Goal: Task Accomplishment & Management: Manage account settings

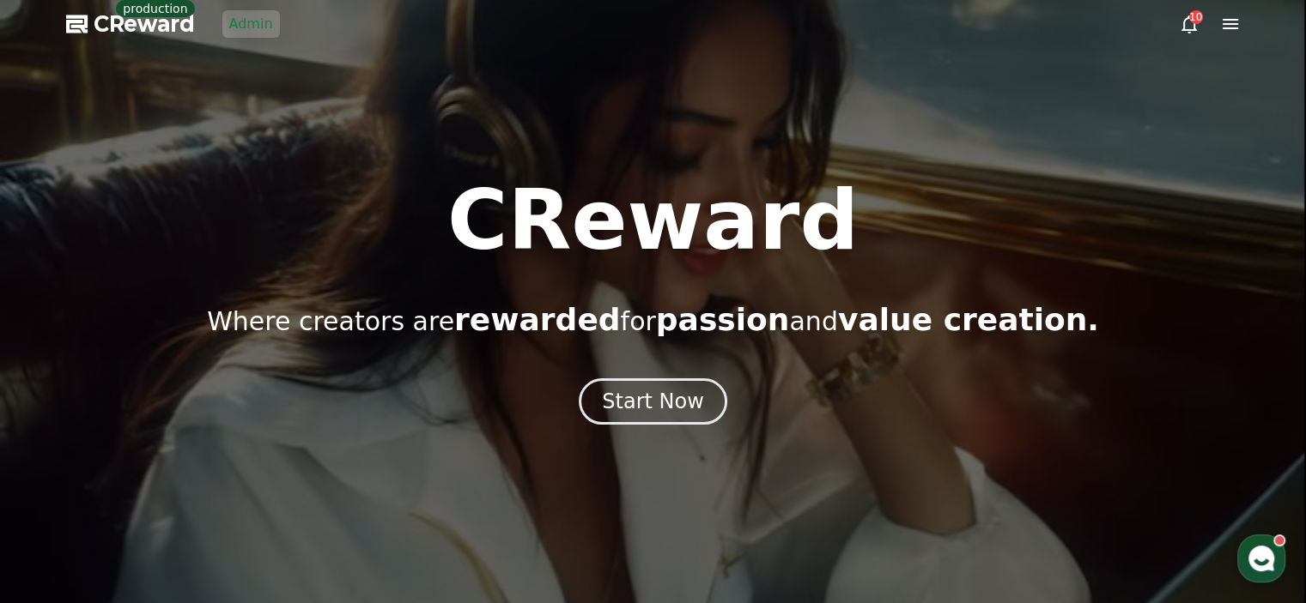
click at [241, 35] on link "Admin" at bounding box center [251, 23] width 58 height 27
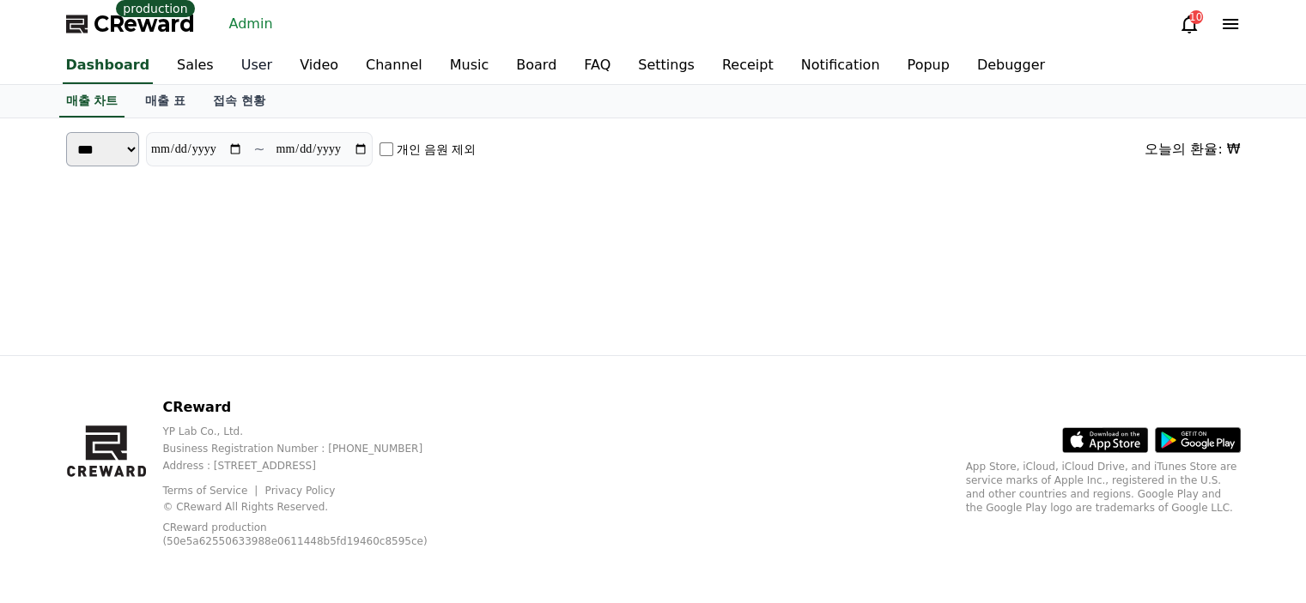
click at [239, 64] on link "User" at bounding box center [256, 66] width 58 height 36
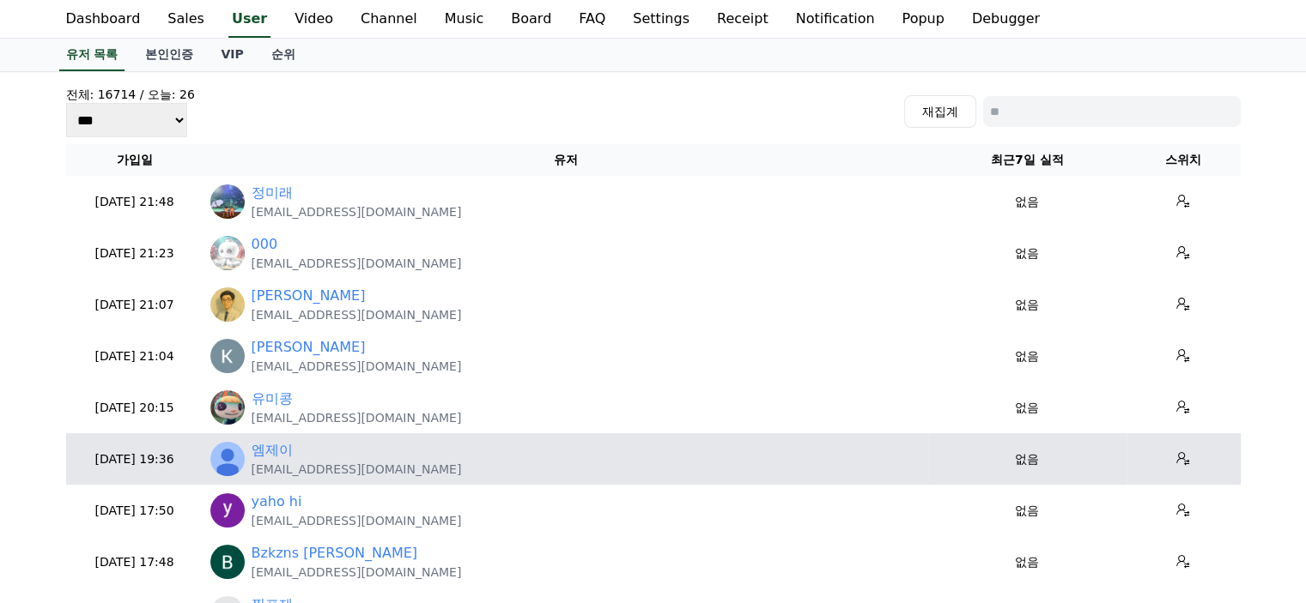
scroll to position [86, 0]
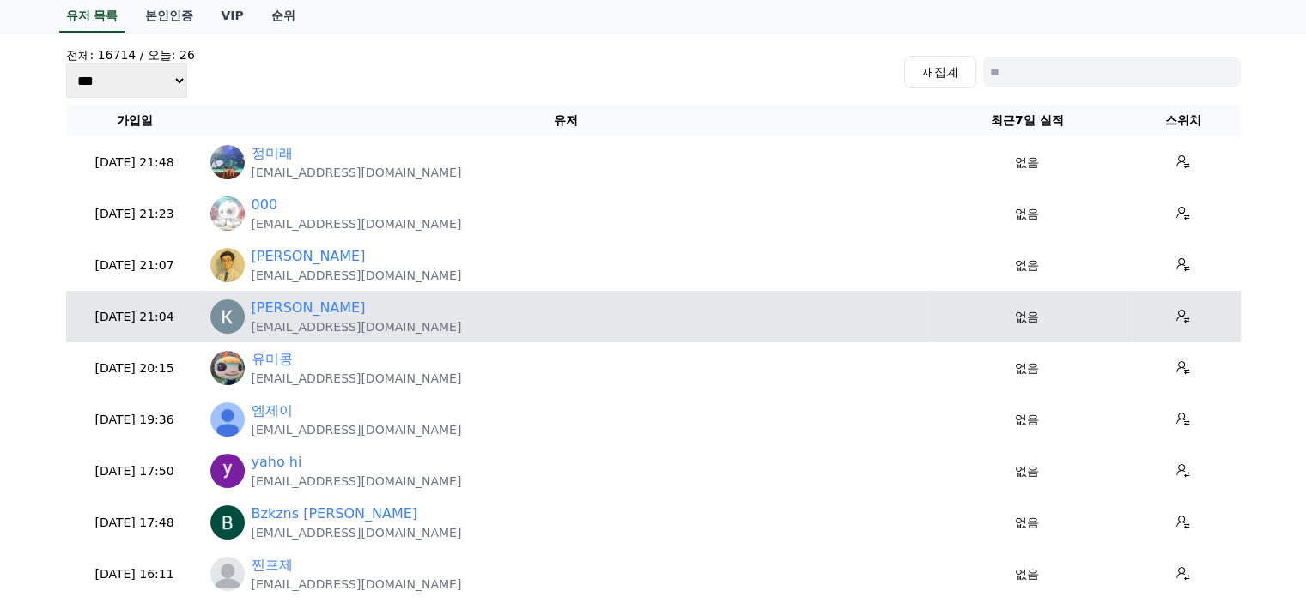
click at [336, 324] on p "[EMAIL_ADDRESS][DOMAIN_NAME]" at bounding box center [357, 326] width 210 height 17
click at [336, 324] on p "aqlpswko777@gmail.com" at bounding box center [357, 326] width 210 height 17
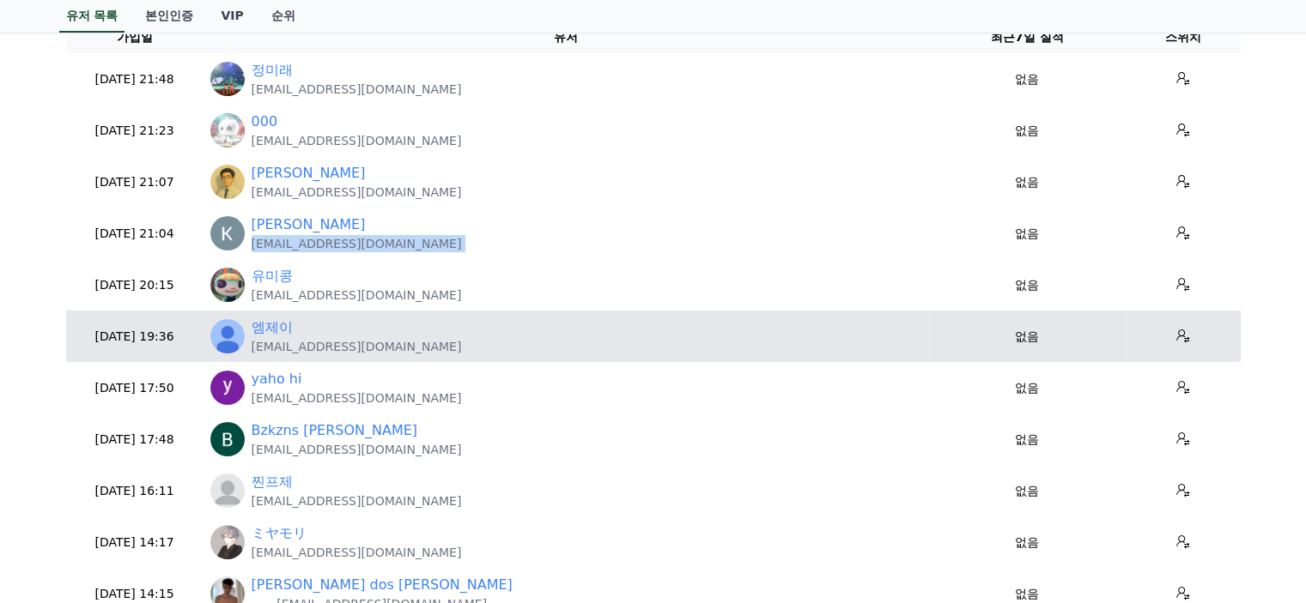
scroll to position [258, 0]
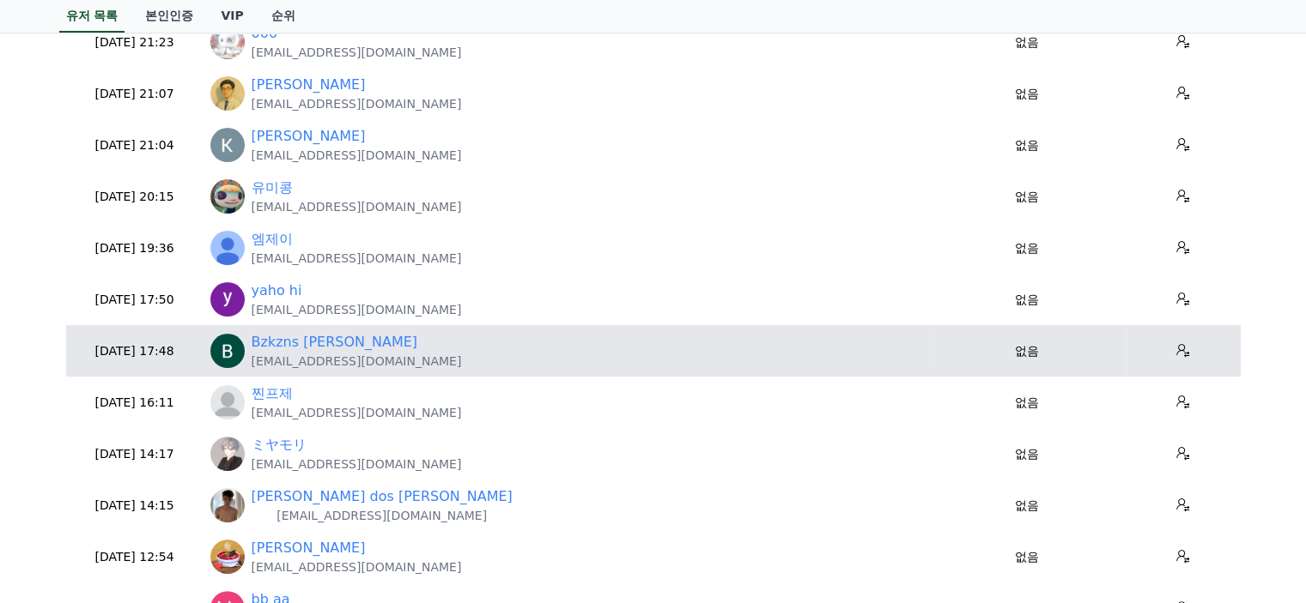
click at [343, 365] on p "[EMAIL_ADDRESS][DOMAIN_NAME]" at bounding box center [357, 361] width 210 height 17
click at [343, 365] on p "umarbzkzns@gmail.com" at bounding box center [357, 361] width 210 height 17
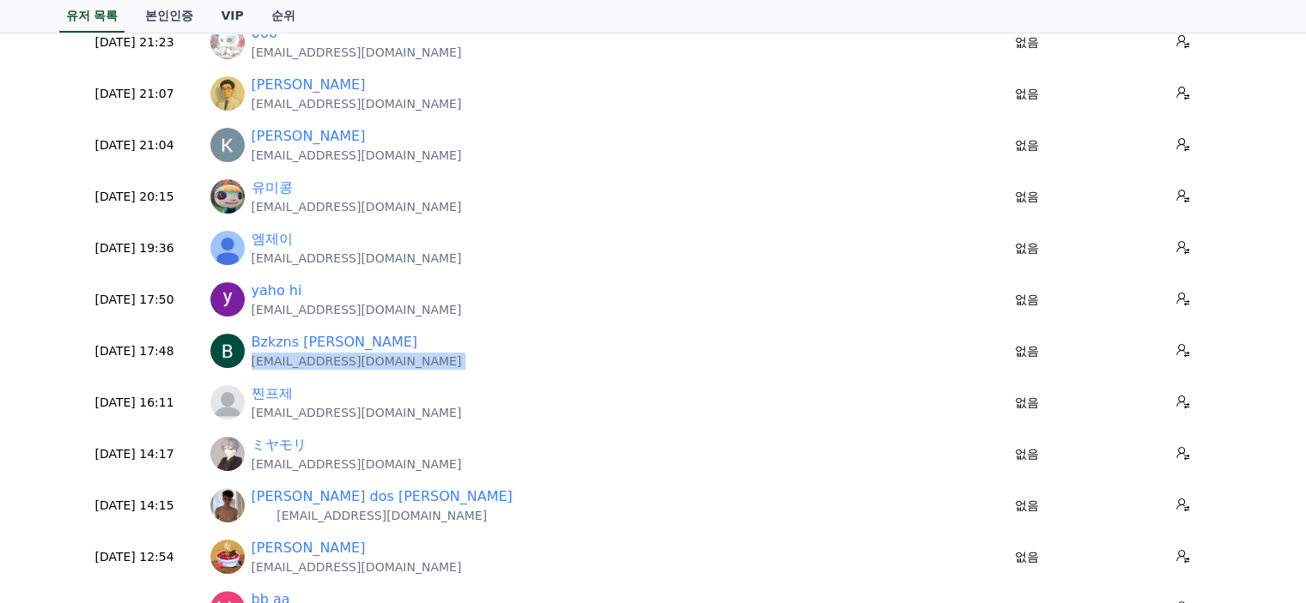
copy tr "umarbzkzns@gmail.com"
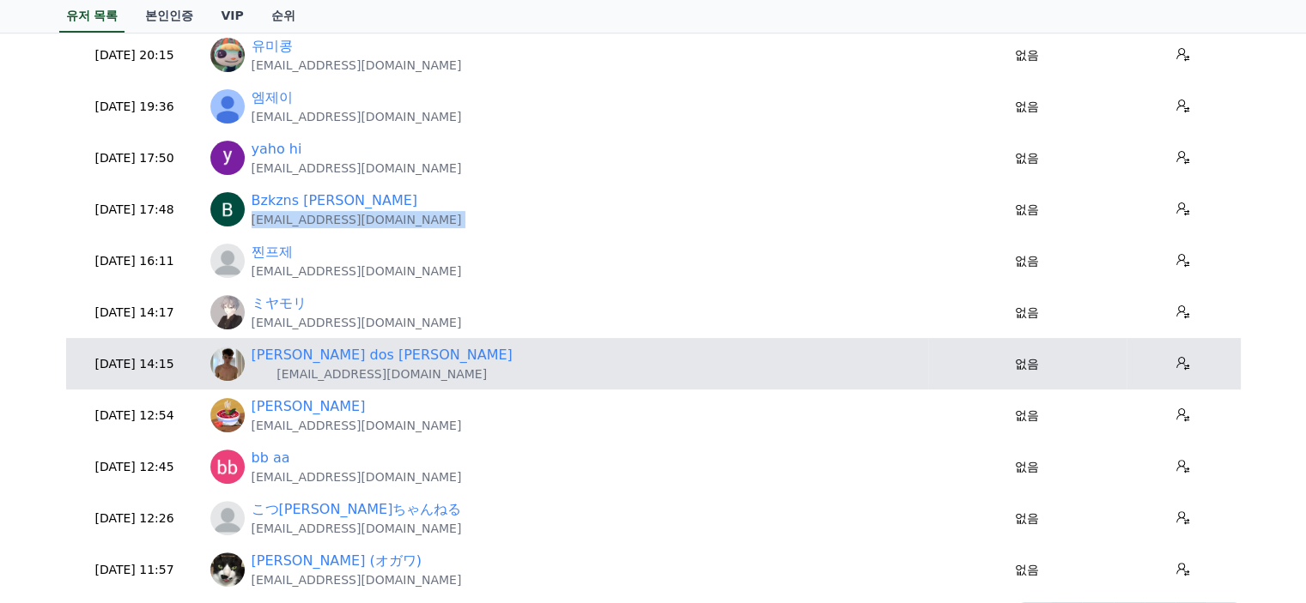
scroll to position [429, 0]
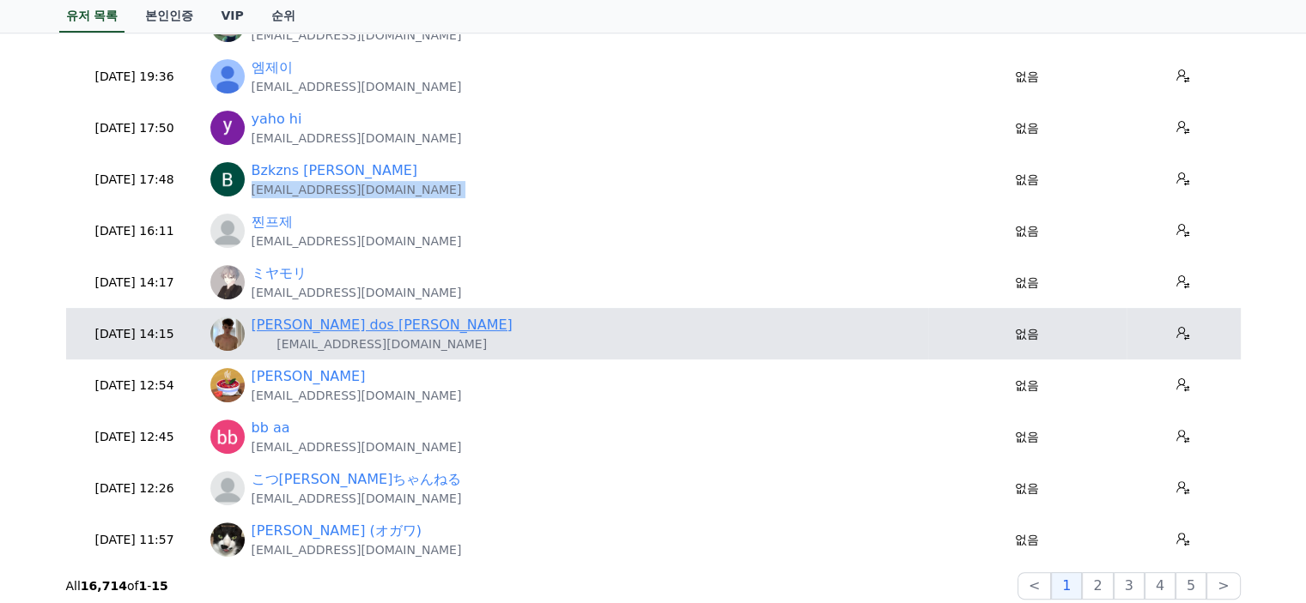
click at [359, 333] on link "[PERSON_NAME] dos [PERSON_NAME]" at bounding box center [382, 325] width 261 height 21
click at [364, 337] on p "[EMAIL_ADDRESS][DOMAIN_NAME]" at bounding box center [382, 344] width 261 height 17
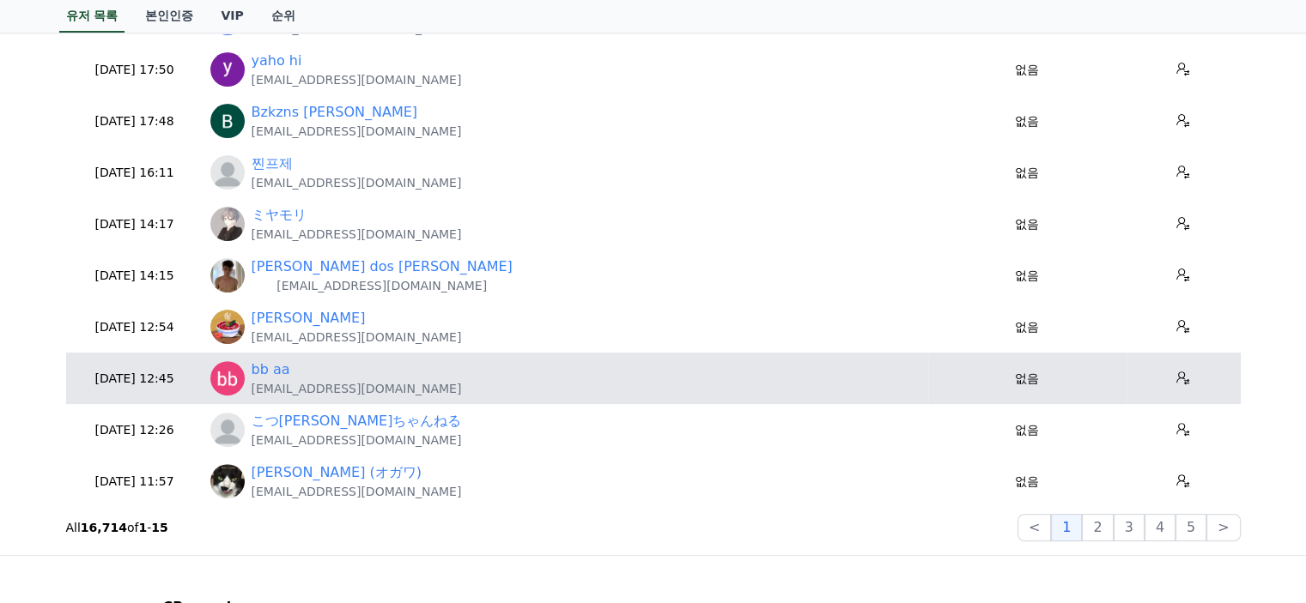
scroll to position [515, 0]
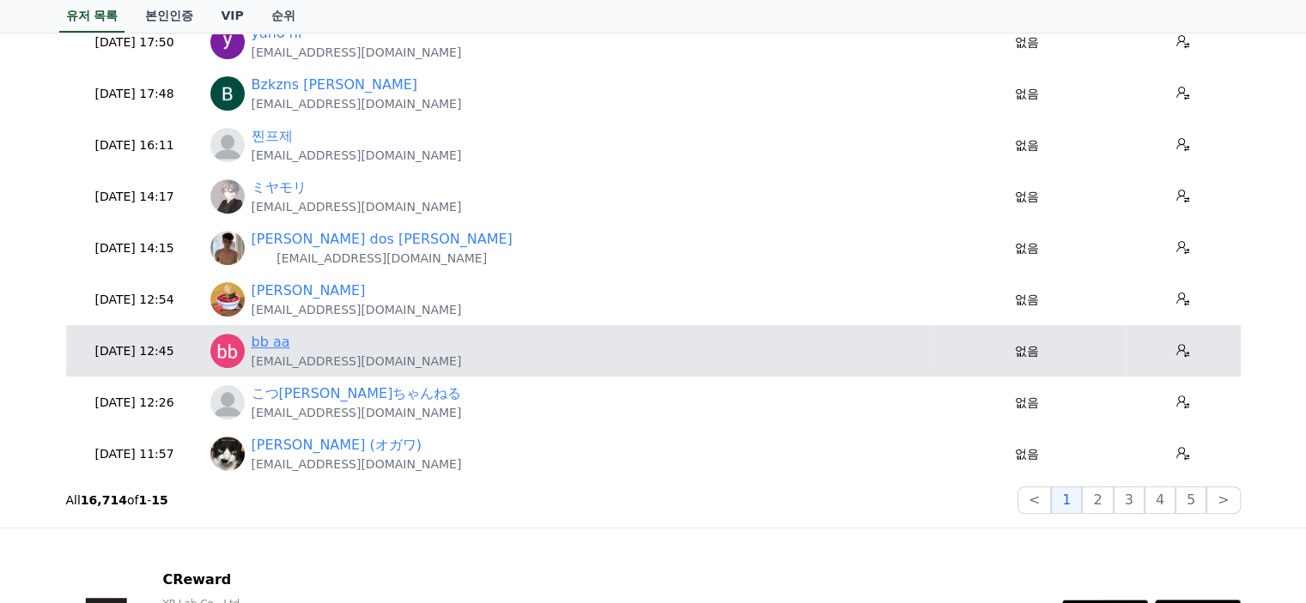
click at [275, 339] on link "bb aa" at bounding box center [271, 342] width 39 height 21
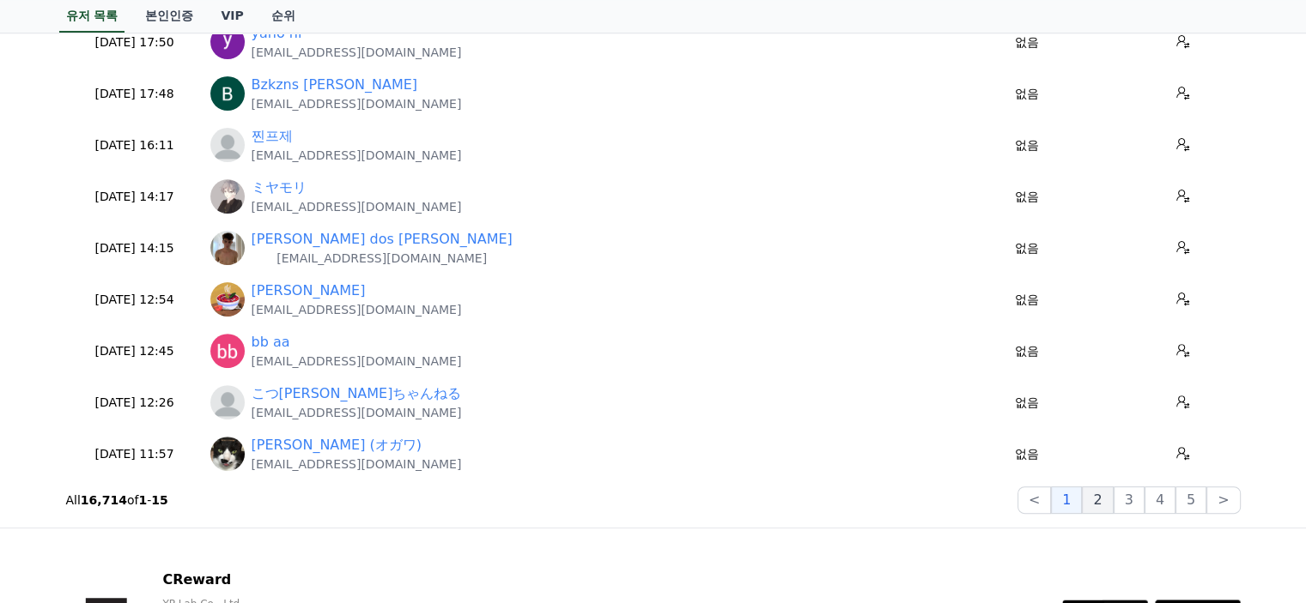
click at [1118, 499] on button "2" at bounding box center [1128, 500] width 31 height 27
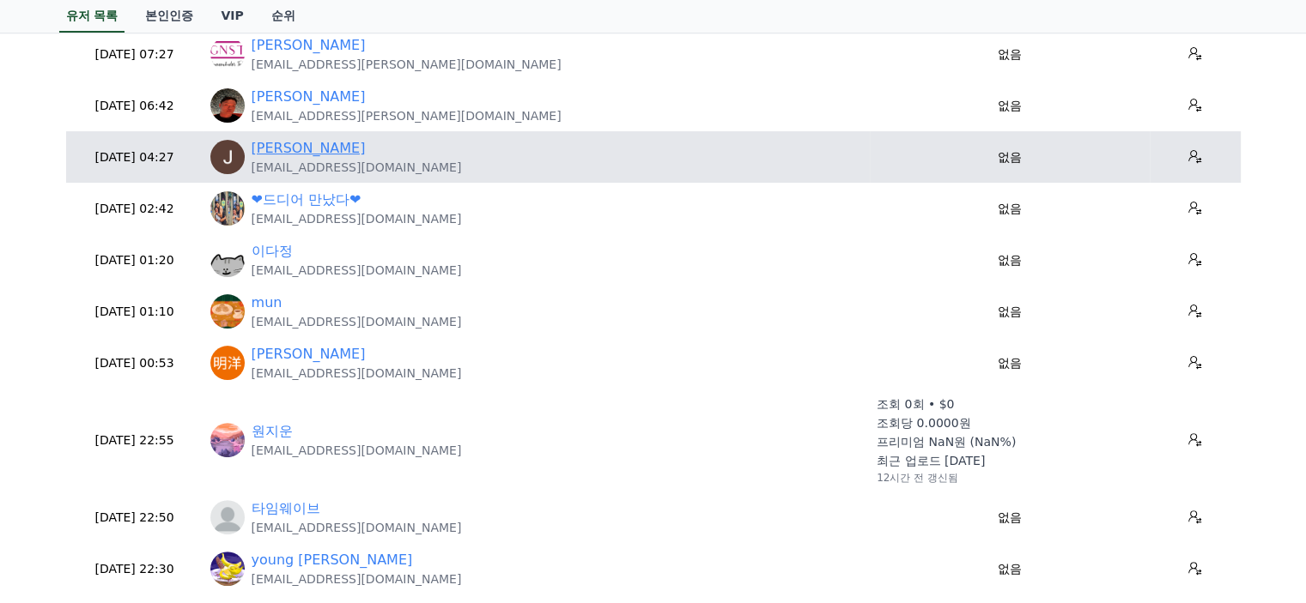
scroll to position [429, 0]
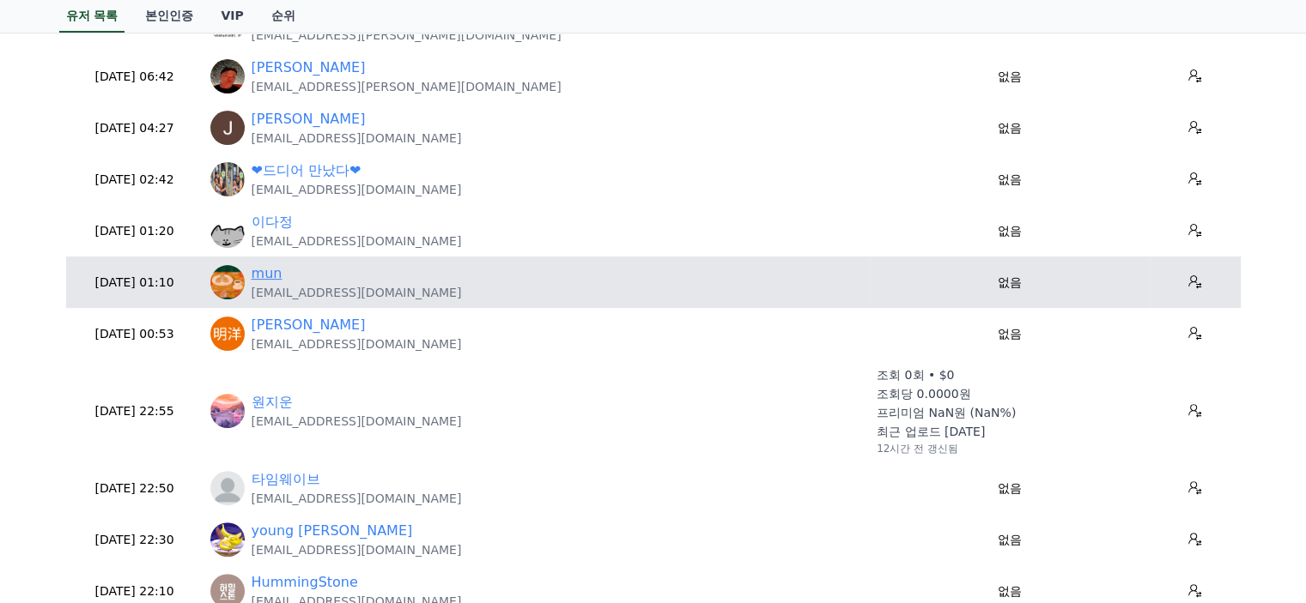
click at [267, 272] on link "mun" at bounding box center [267, 274] width 31 height 21
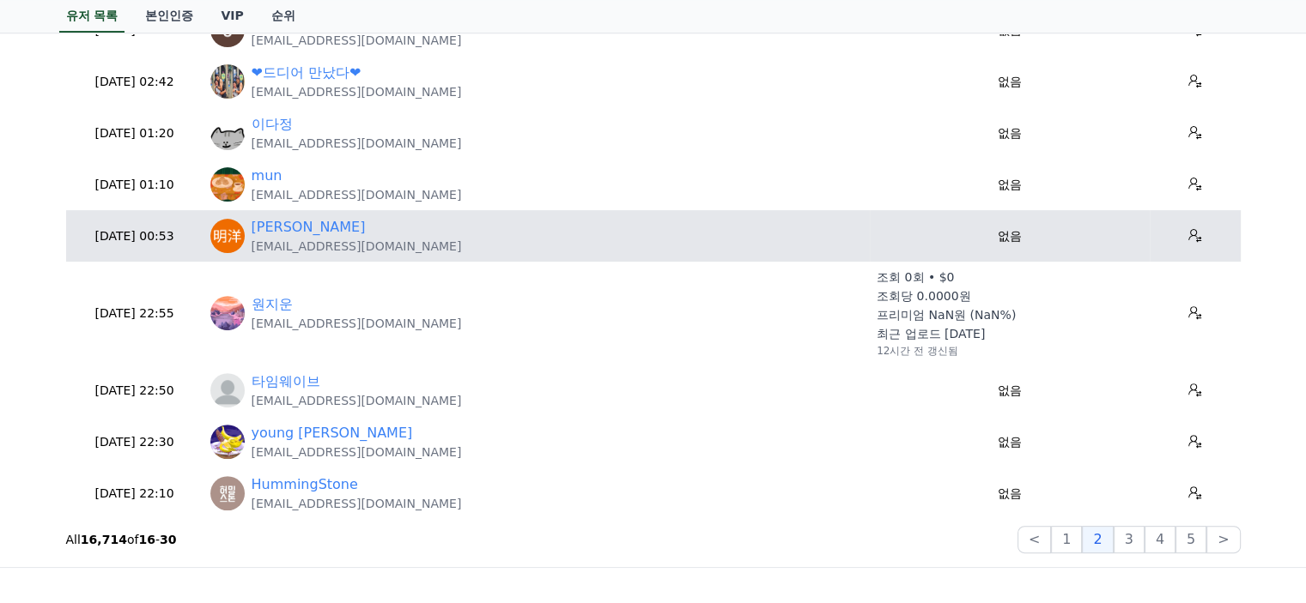
scroll to position [601, 0]
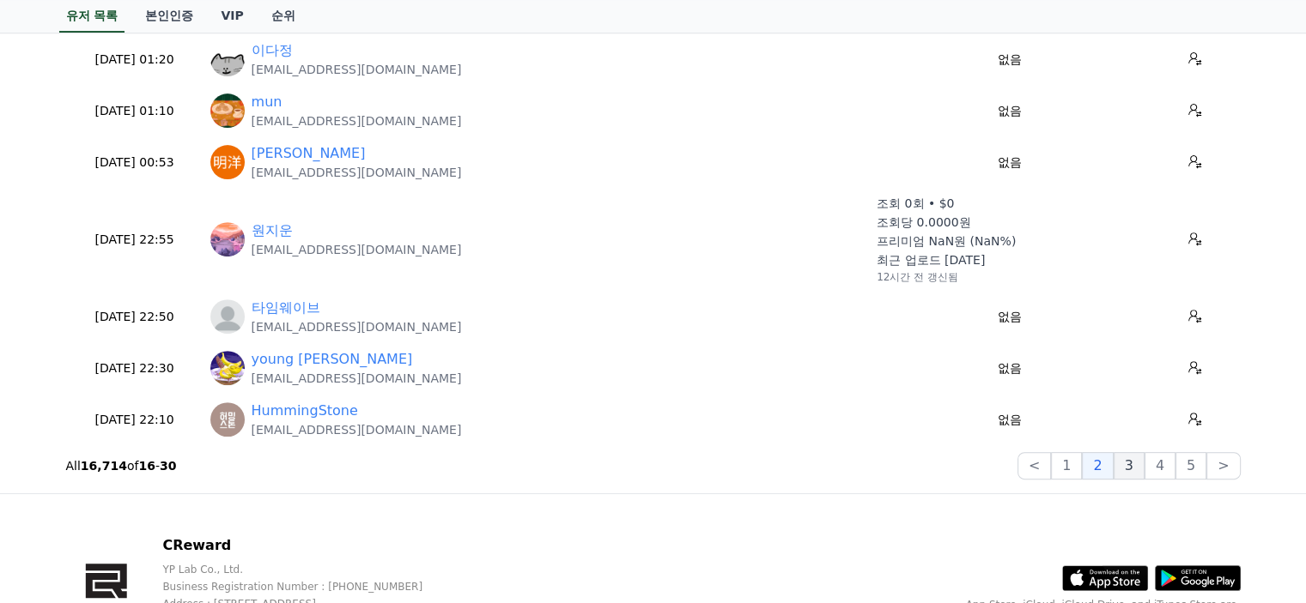
click at [1175, 468] on button "3" at bounding box center [1190, 465] width 31 height 27
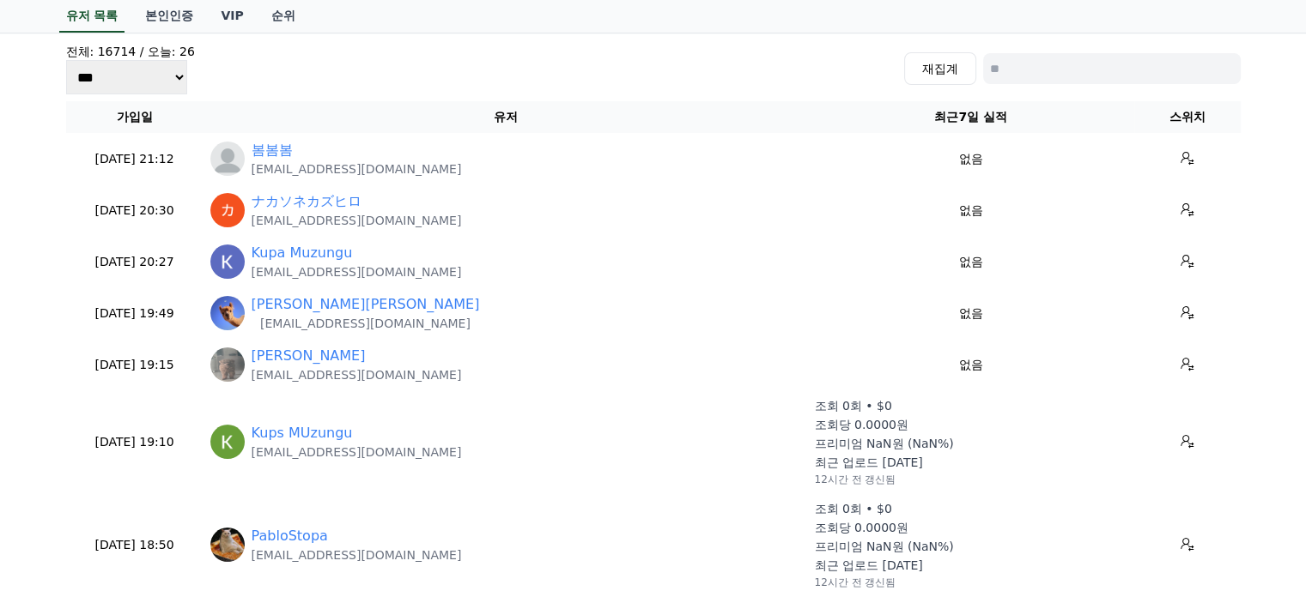
scroll to position [86, 0]
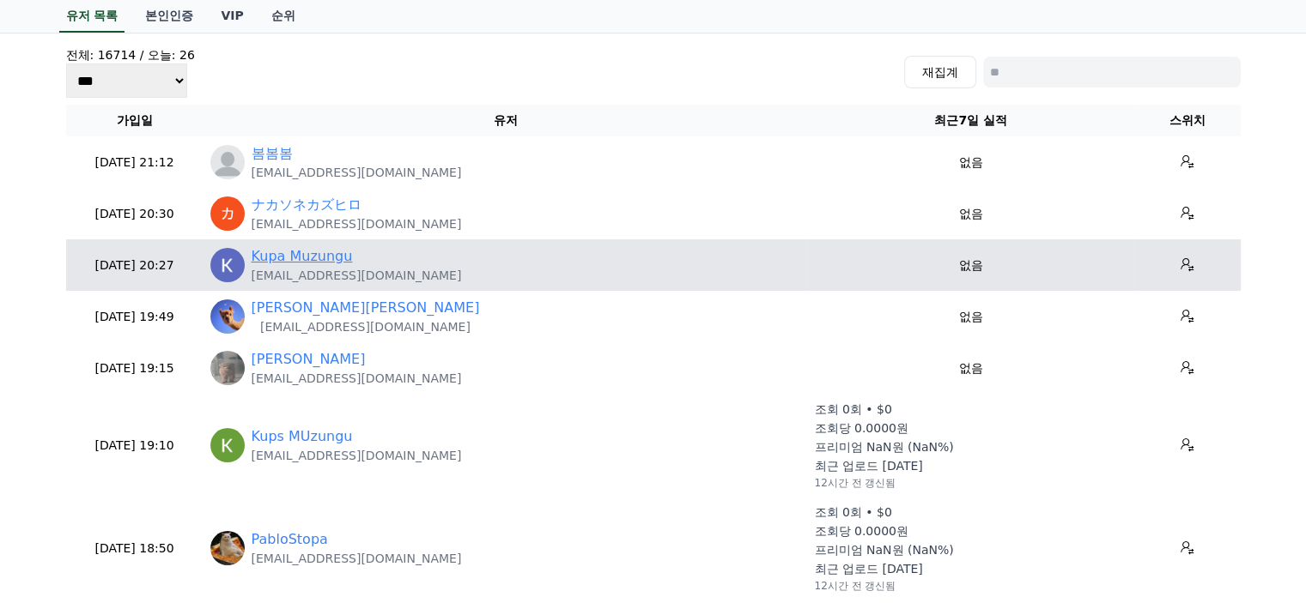
click at [292, 248] on link "Kupa Muzungu" at bounding box center [302, 256] width 101 height 21
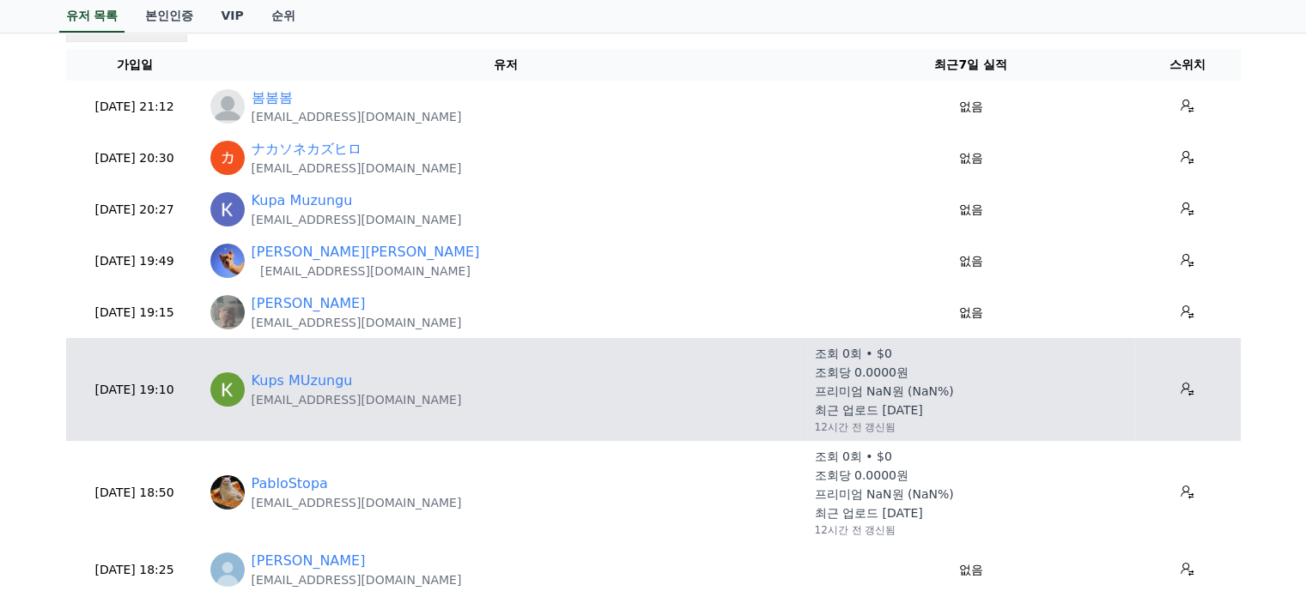
scroll to position [172, 0]
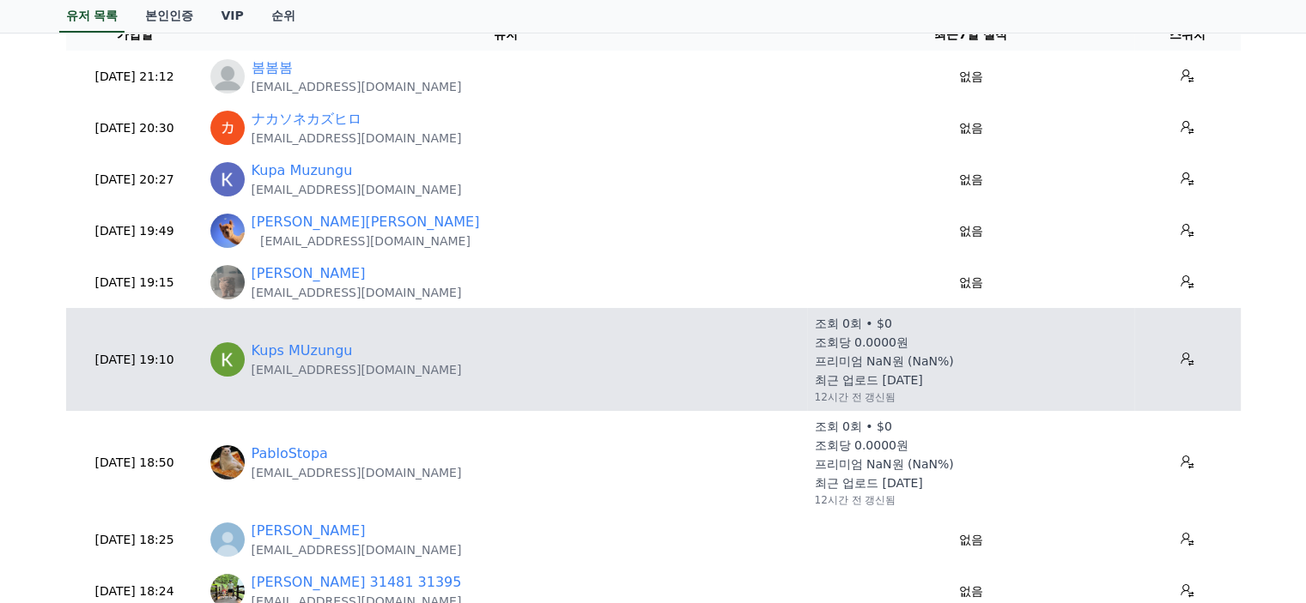
click at [315, 373] on p "[EMAIL_ADDRESS][DOMAIN_NAME]" at bounding box center [357, 369] width 210 height 17
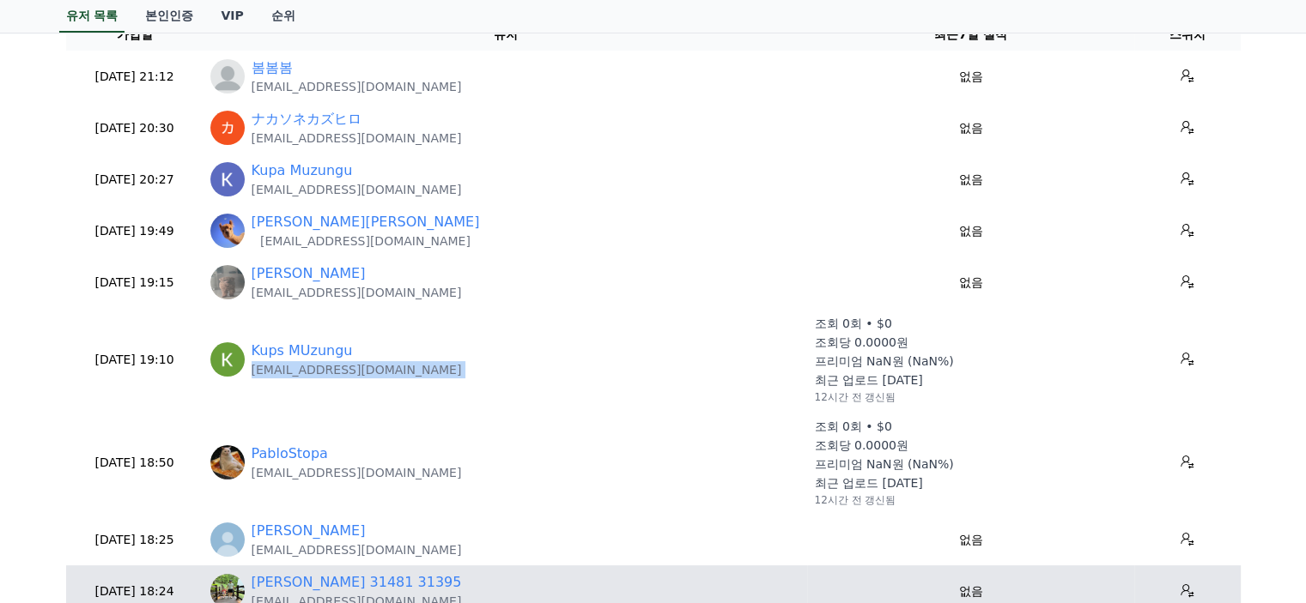
copy tr "[EMAIL_ADDRESS][DOMAIN_NAME]"
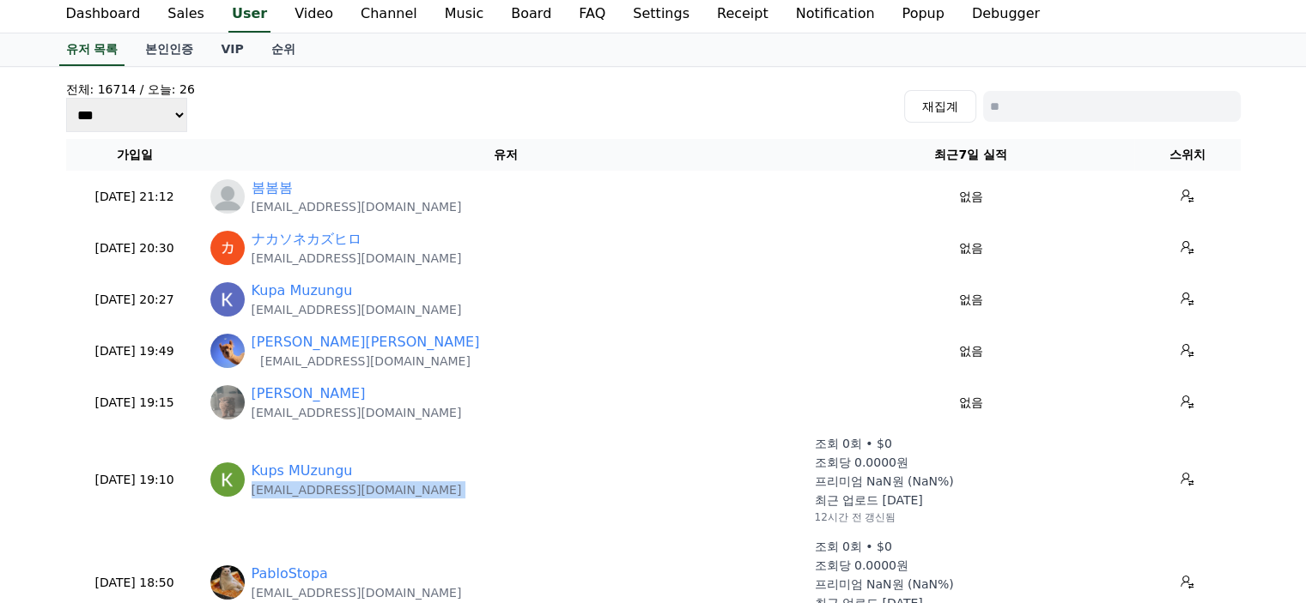
scroll to position [0, 0]
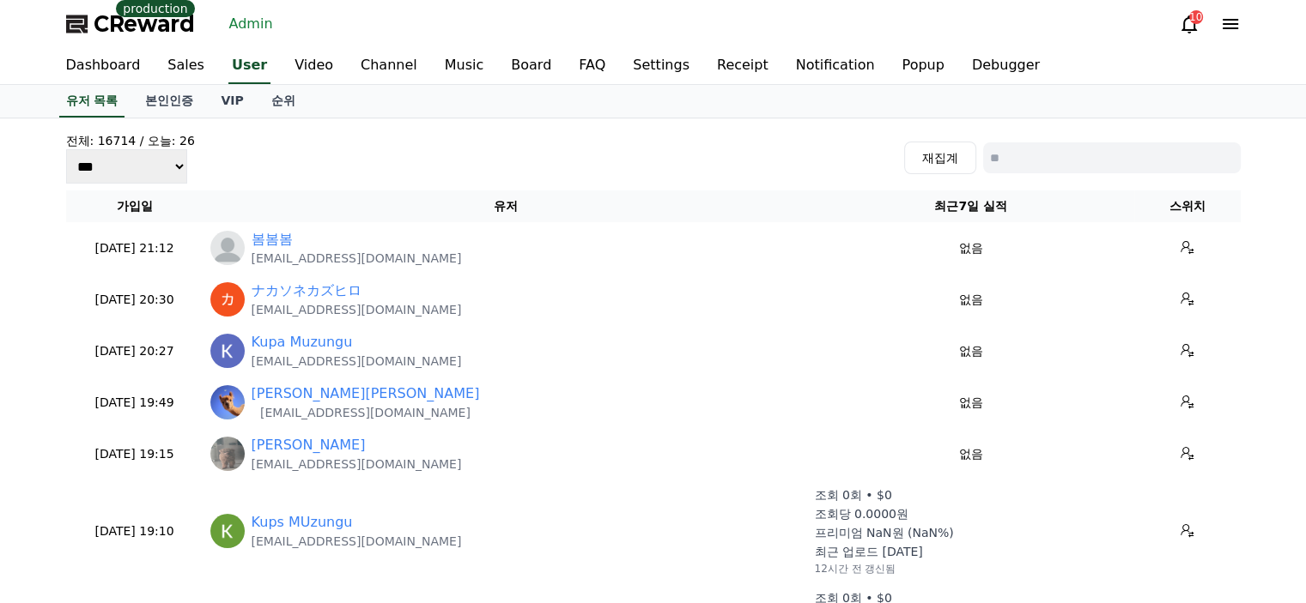
click at [1070, 161] on input at bounding box center [1112, 157] width 258 height 31
paste input "**********"
type input "**********"
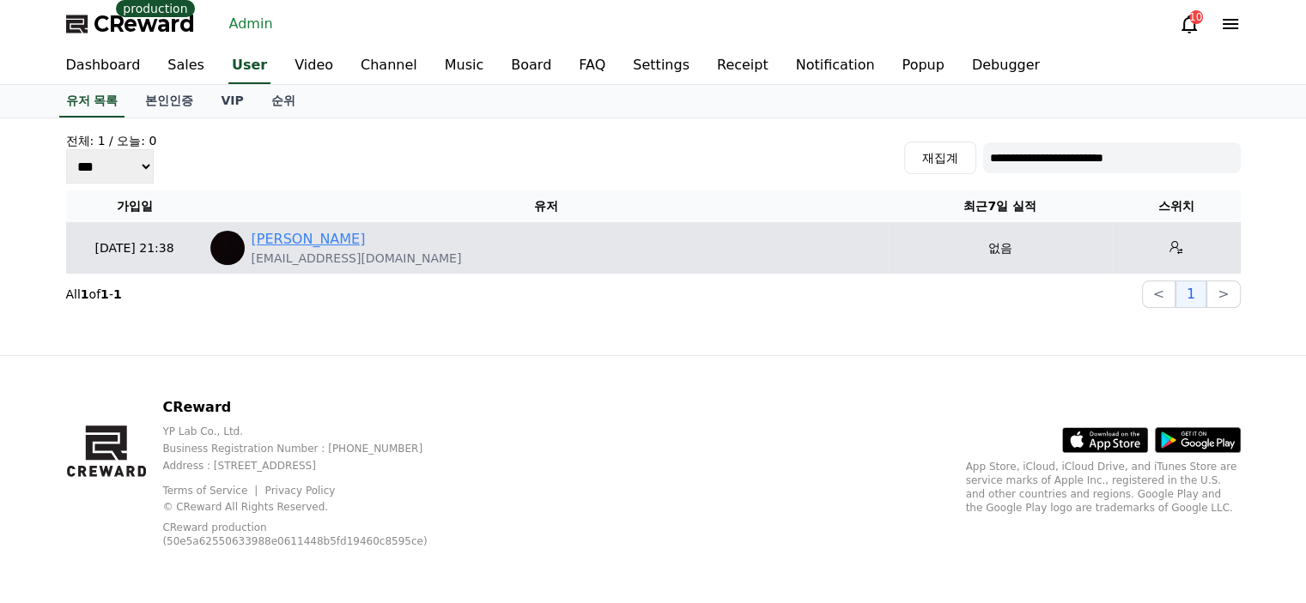
click at [293, 237] on link "eric fernandes" at bounding box center [309, 239] width 114 height 21
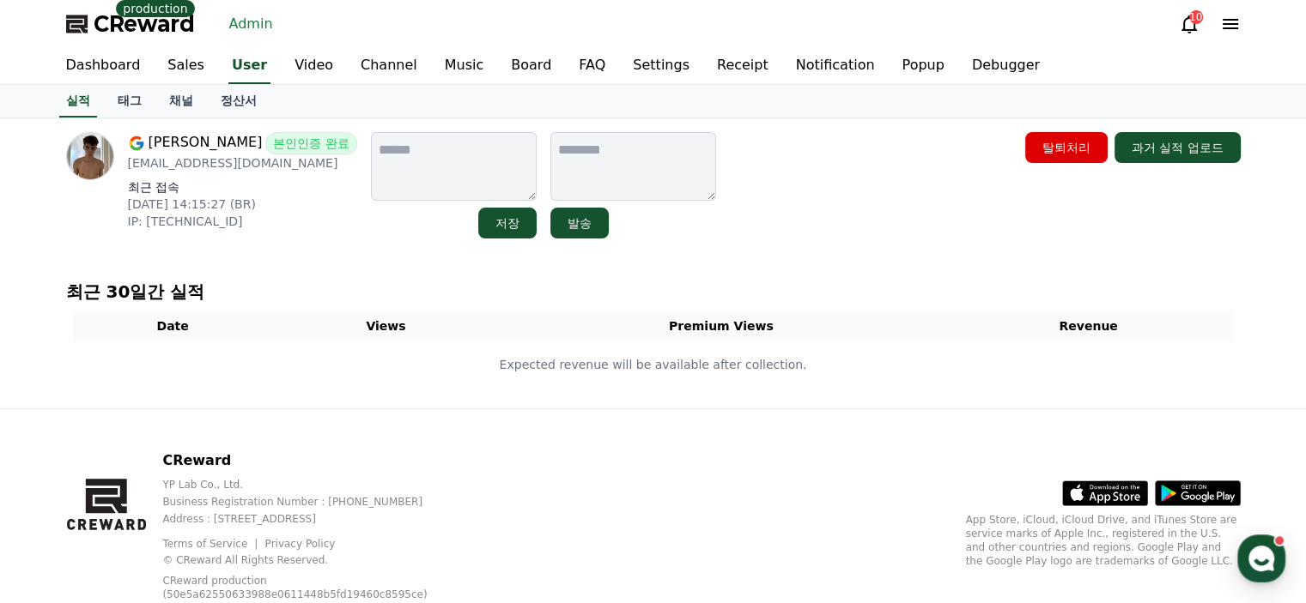
click at [249, 170] on p "neveszerayt@gmail.com" at bounding box center [242, 163] width 229 height 17
click at [249, 170] on p "[EMAIL_ADDRESS][DOMAIN_NAME]" at bounding box center [242, 163] width 229 height 17
click at [249, 167] on p "[EMAIL_ADDRESS][DOMAIN_NAME]" at bounding box center [242, 163] width 229 height 17
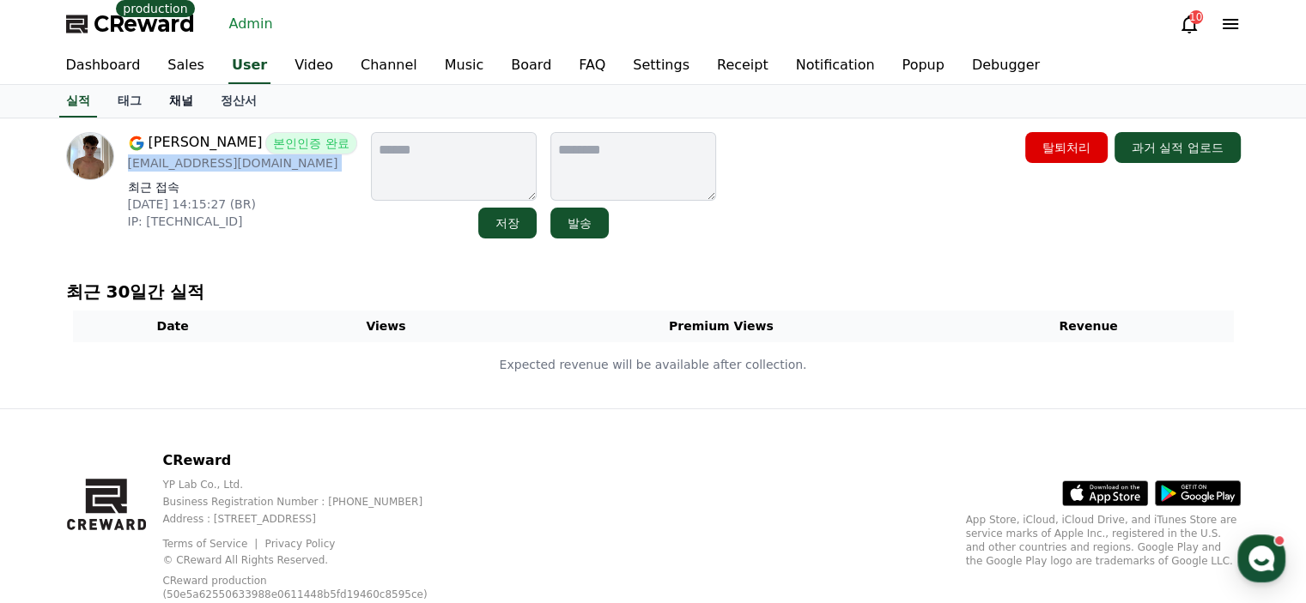
click at [185, 103] on link "채널" at bounding box center [181, 101] width 52 height 33
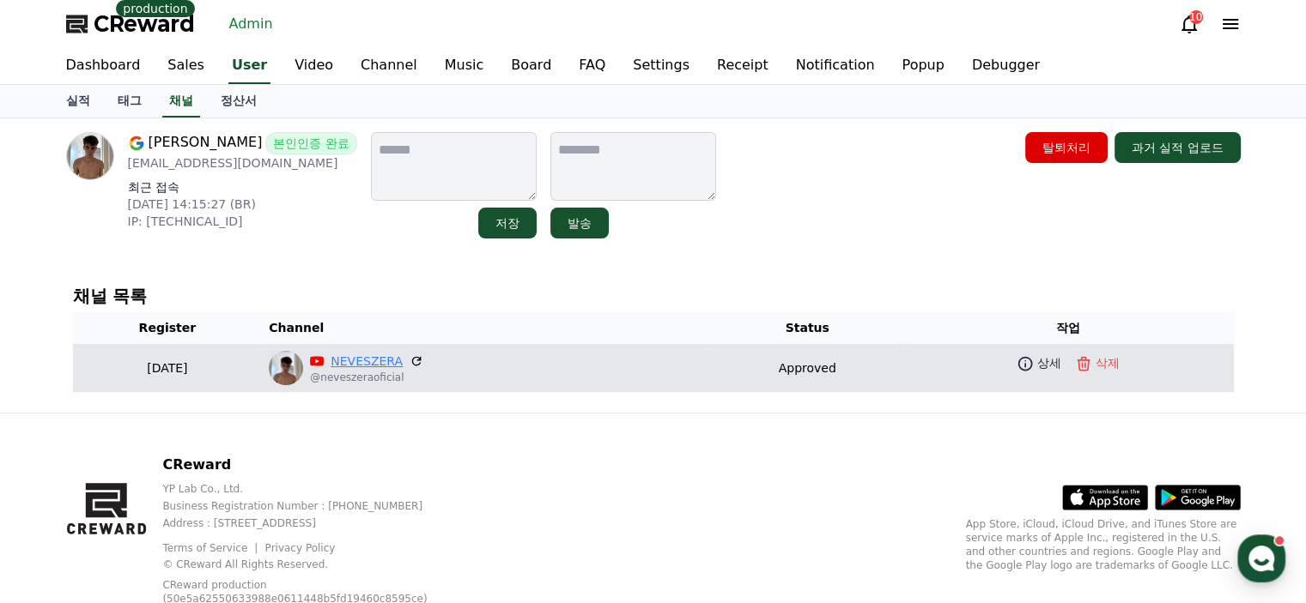
click at [403, 366] on link "NEVESZERA" at bounding box center [366, 362] width 72 height 18
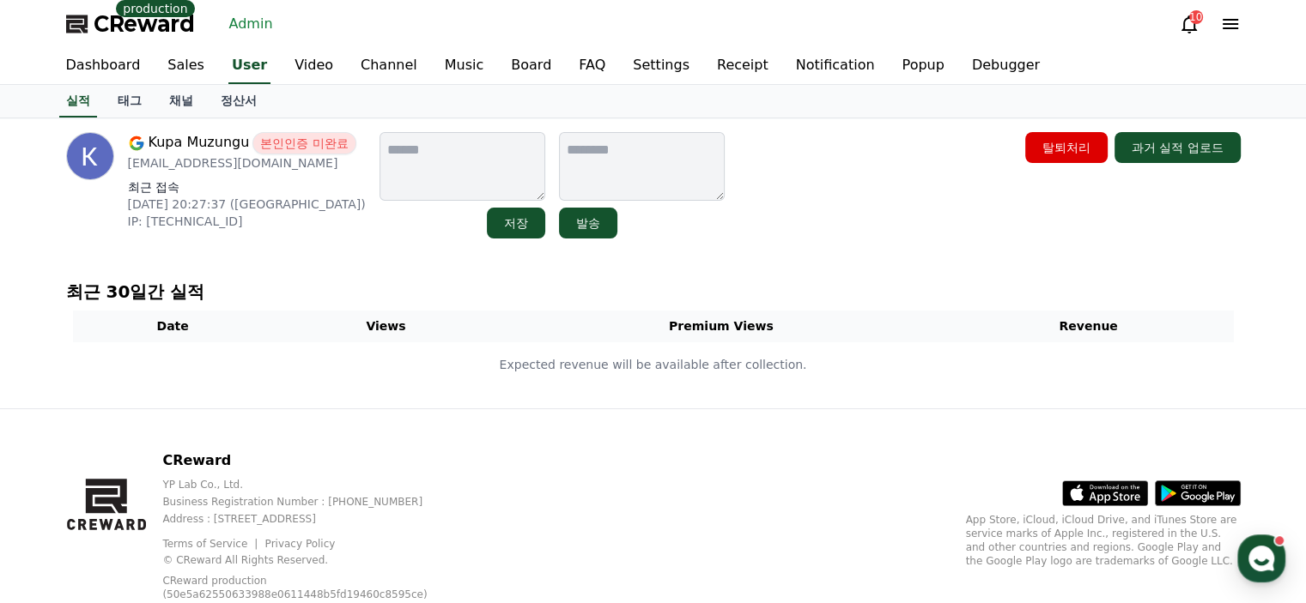
click at [245, 164] on p "[EMAIL_ADDRESS][DOMAIN_NAME]" at bounding box center [247, 163] width 238 height 17
click at [245, 164] on p "kupamuzungu9@gmail.com" at bounding box center [247, 163] width 238 height 17
copy div "kupamuzungu9@gmail.com"
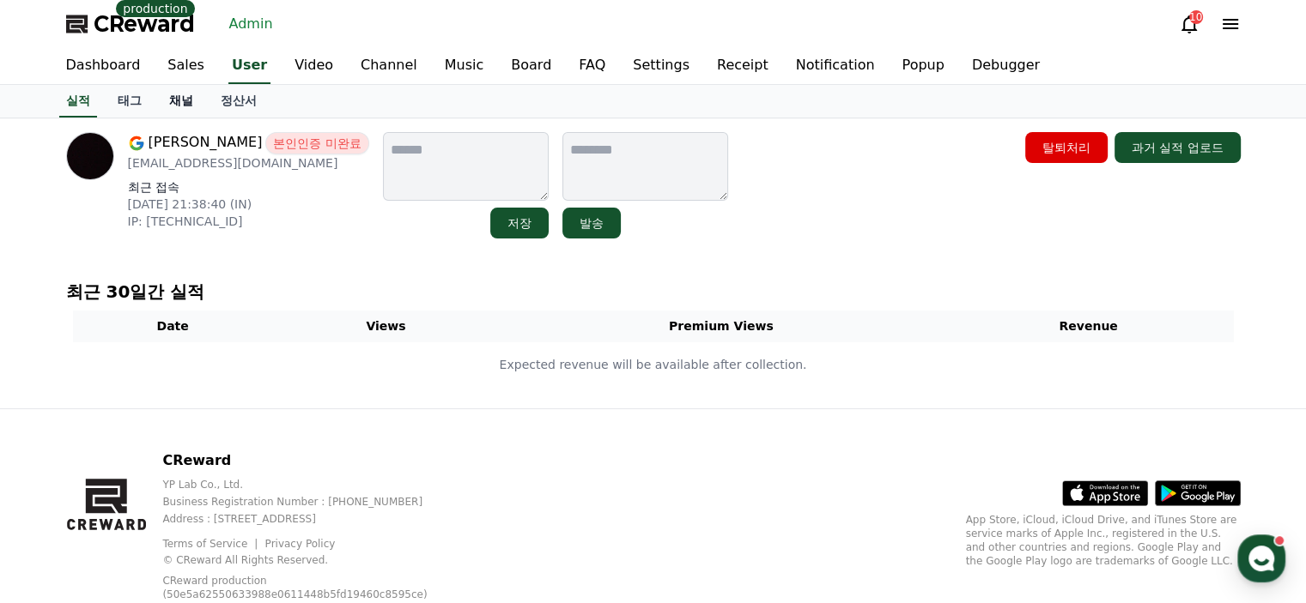
click at [179, 100] on link "채널" at bounding box center [181, 101] width 52 height 33
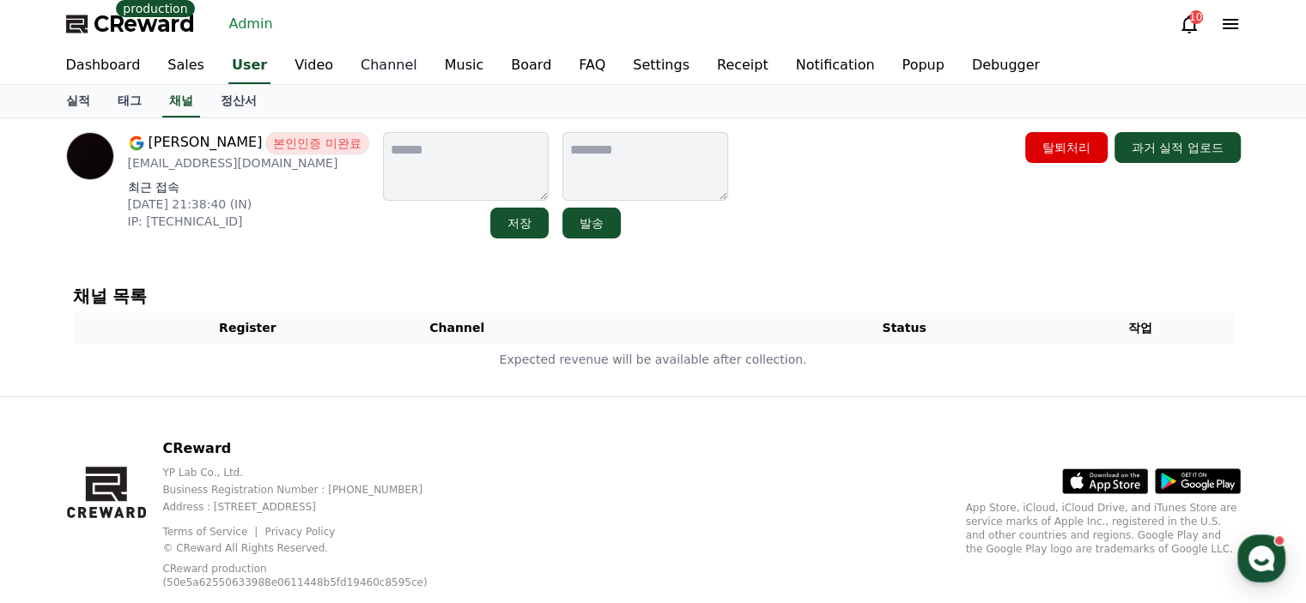
click at [368, 74] on link "Channel" at bounding box center [389, 66] width 84 height 36
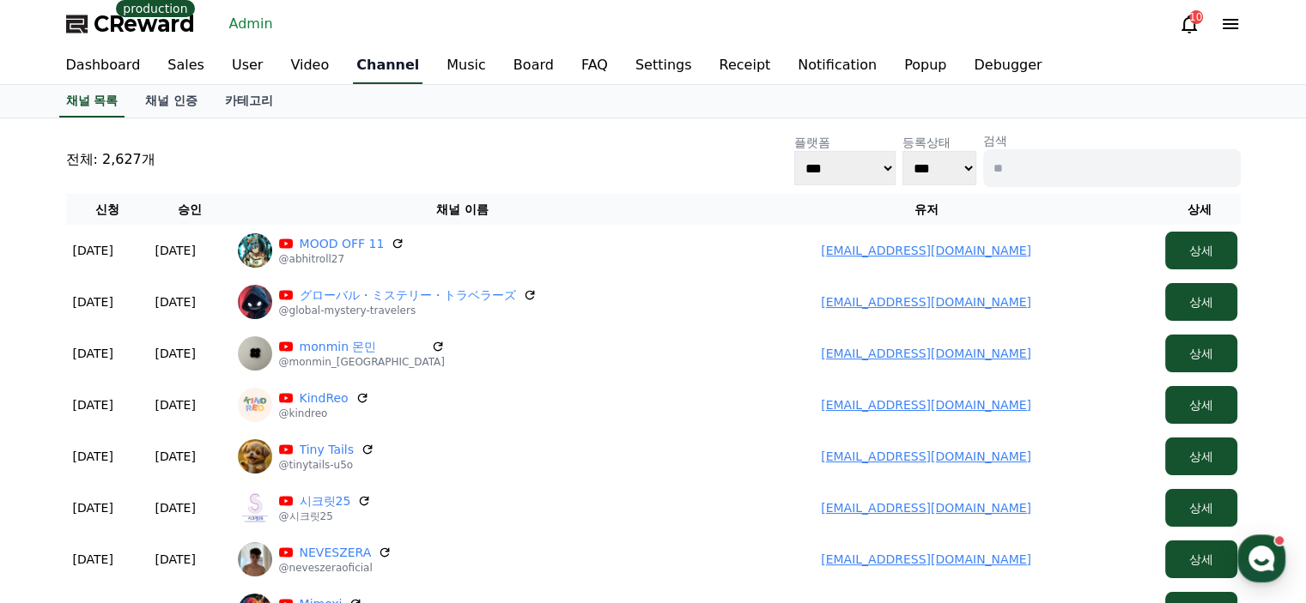
scroll to position [86, 0]
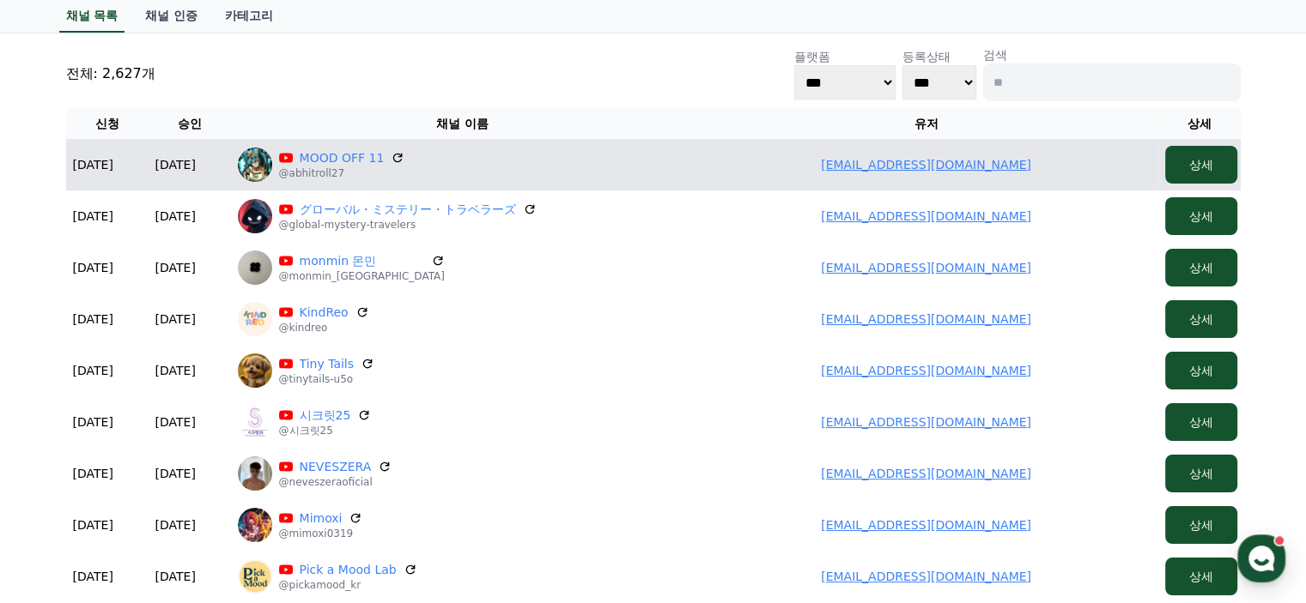
click at [882, 166] on link "[EMAIL_ADDRESS][DOMAIN_NAME]" at bounding box center [926, 165] width 210 height 14
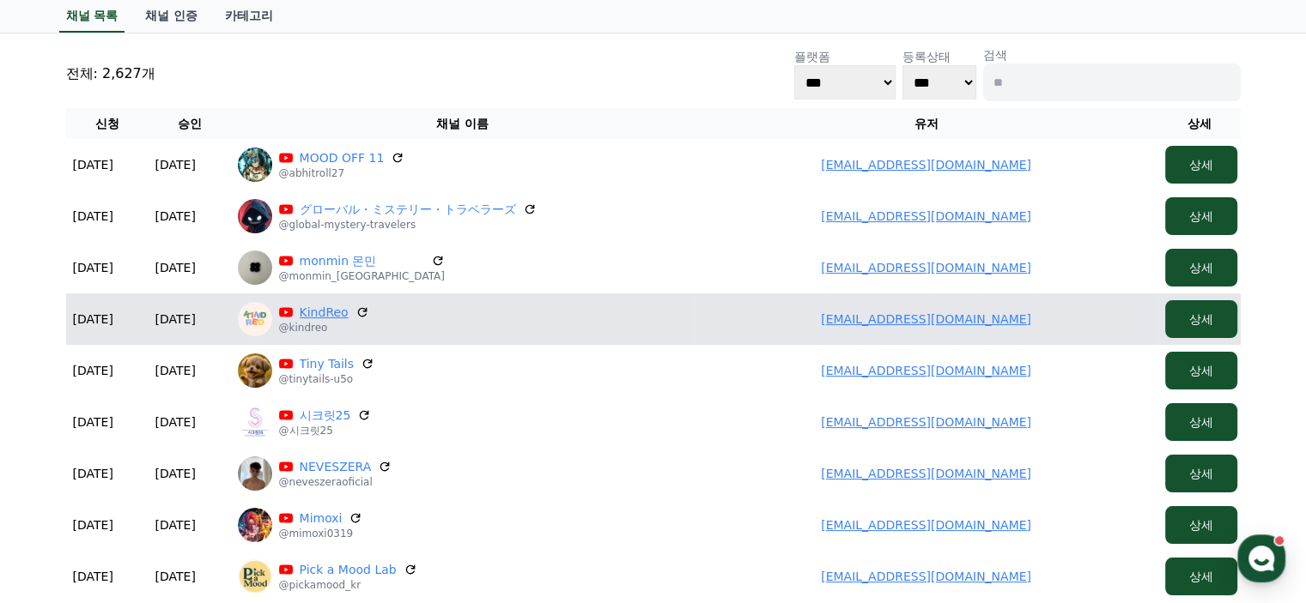
click at [324, 314] on link "KindReo" at bounding box center [324, 312] width 49 height 17
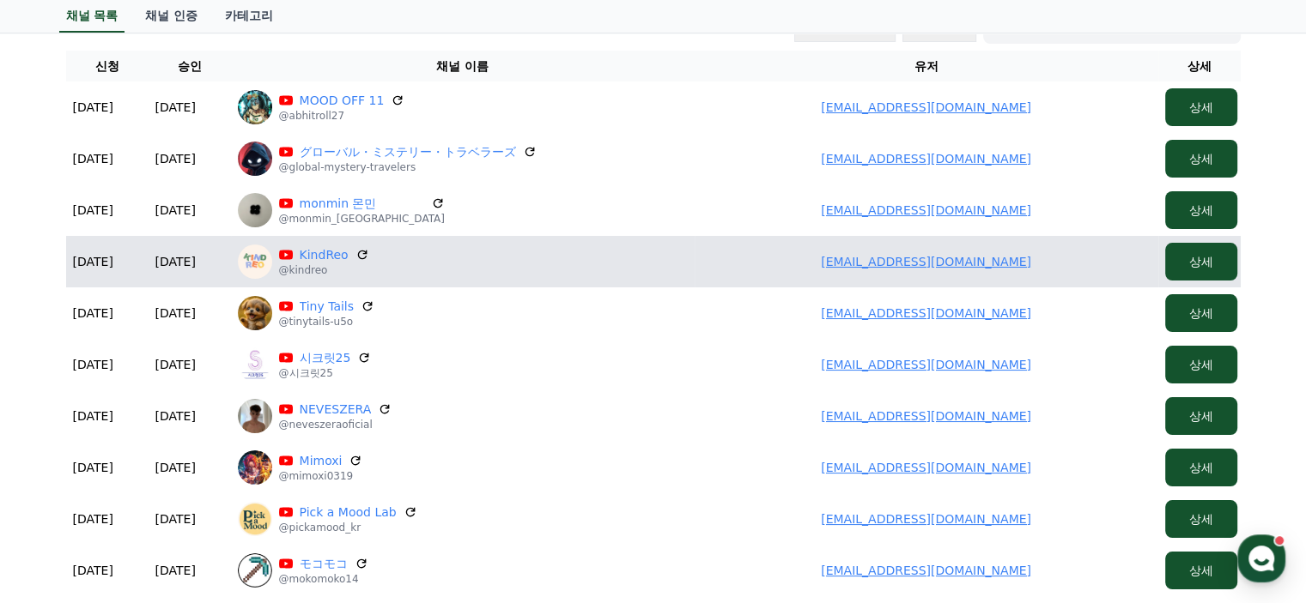
scroll to position [172, 0]
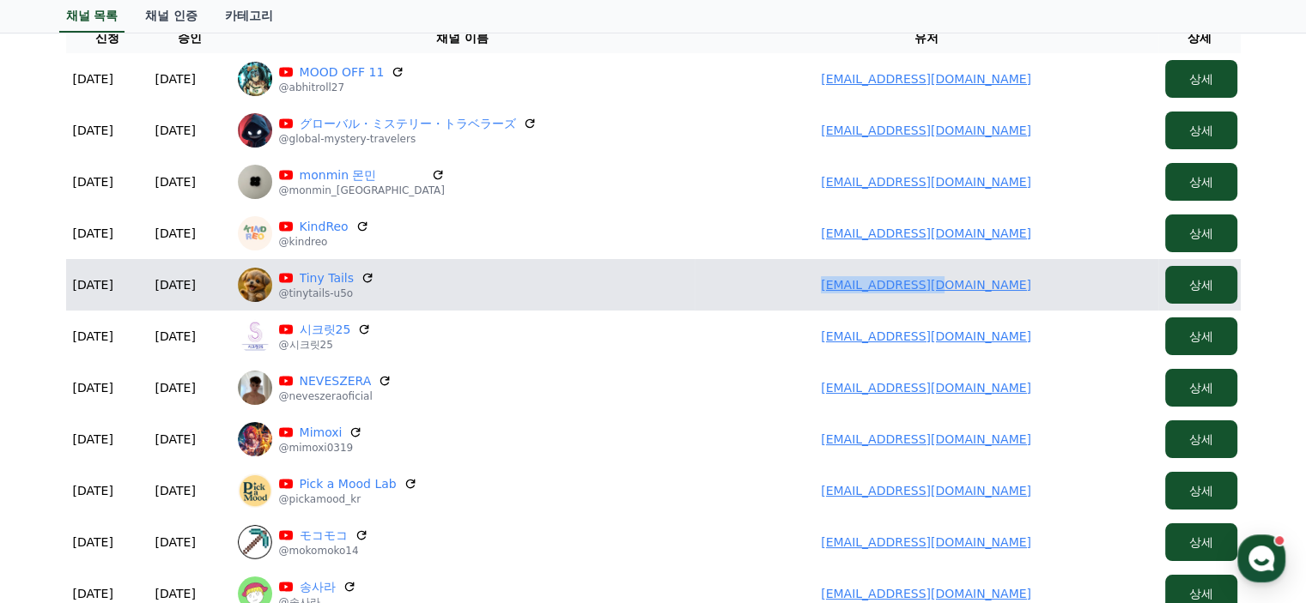
drag, startPoint x: 991, startPoint y: 282, endPoint x: 855, endPoint y: 281, distance: 135.6
click at [855, 281] on td "[EMAIL_ADDRESS][DOMAIN_NAME]" at bounding box center [926, 285] width 464 height 52
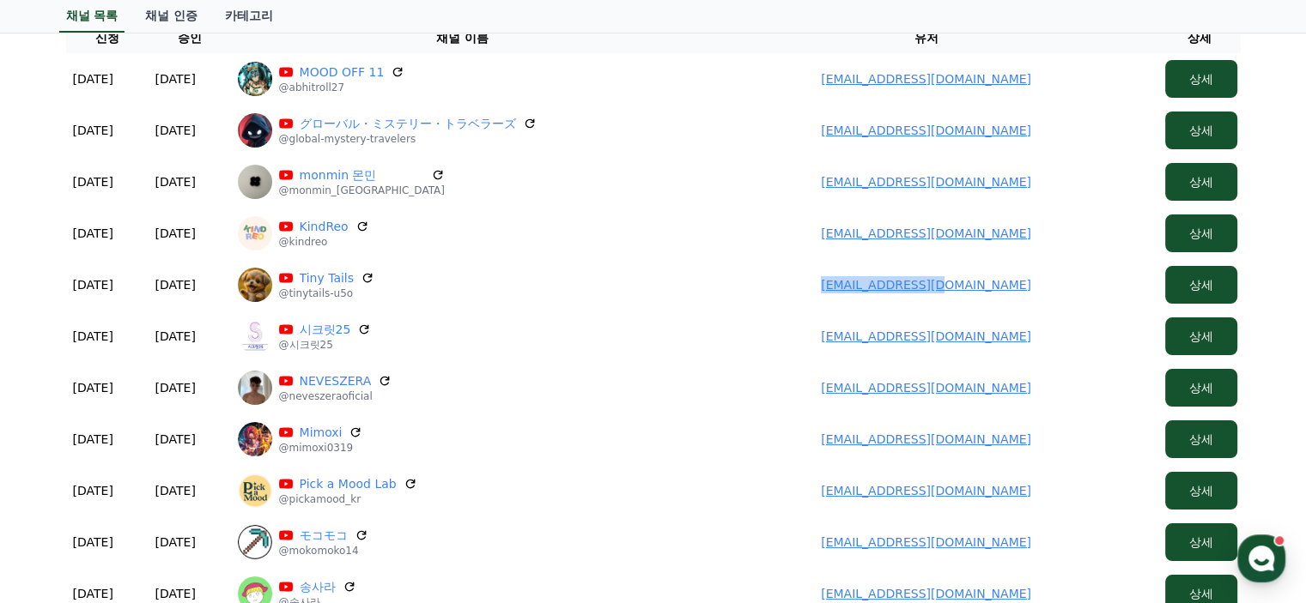
copy link "[EMAIL_ADDRESS][DOMAIN_NAME]"
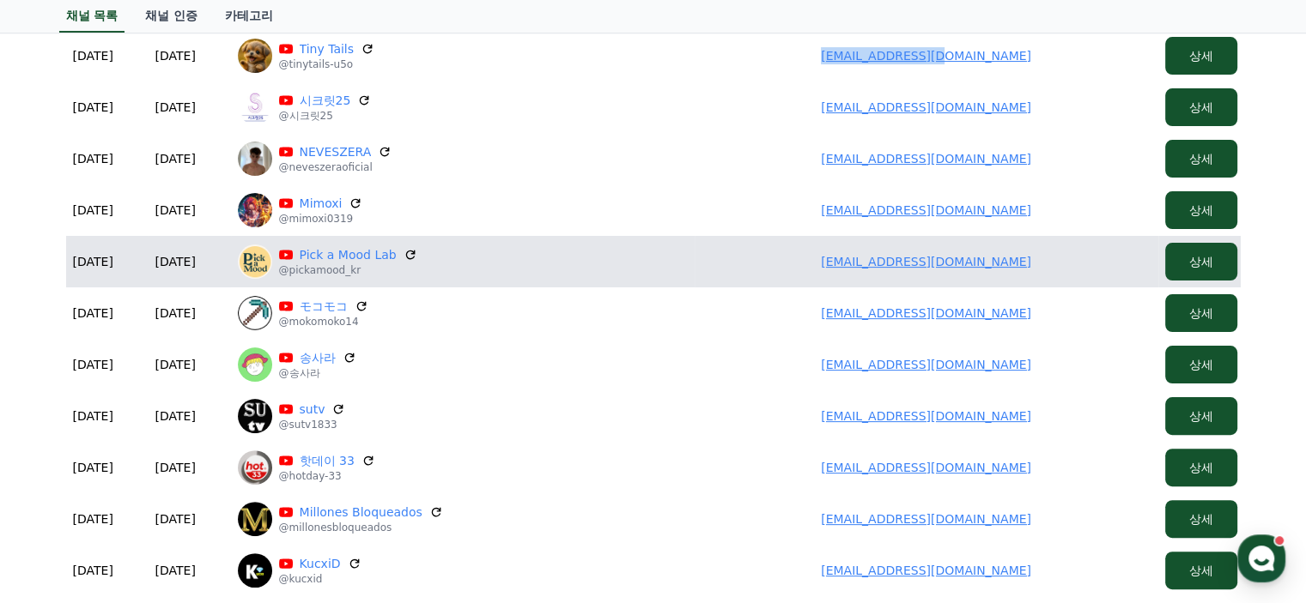
scroll to position [429, 0]
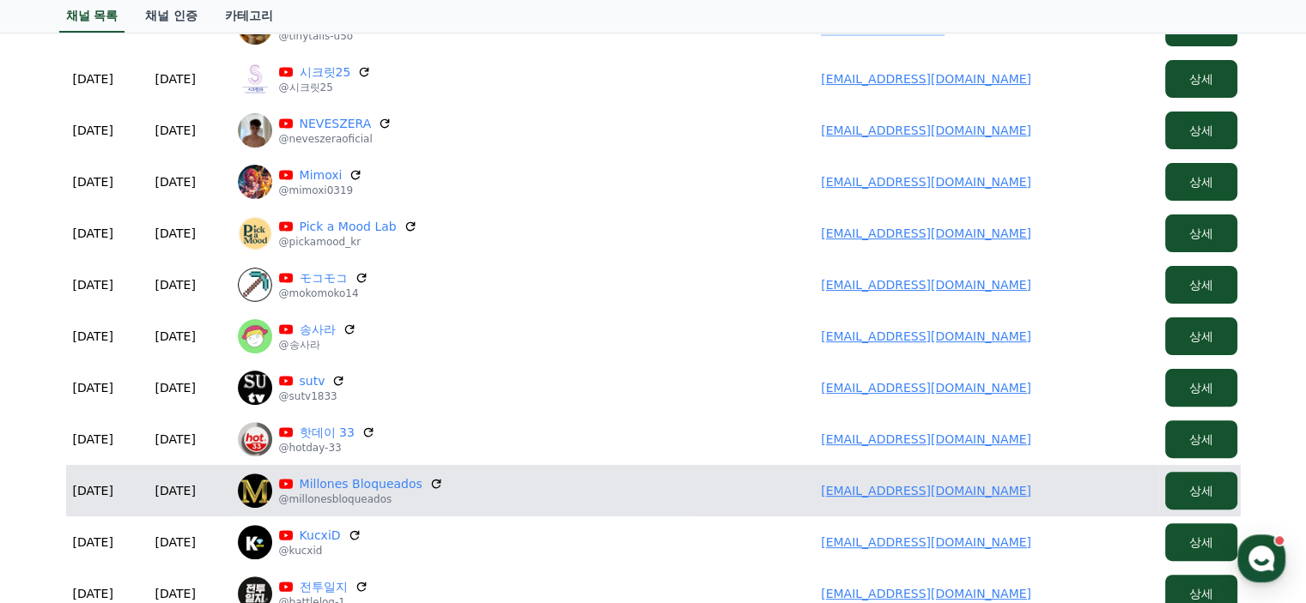
click at [955, 496] on link "[EMAIL_ADDRESS][DOMAIN_NAME]" at bounding box center [926, 491] width 210 height 14
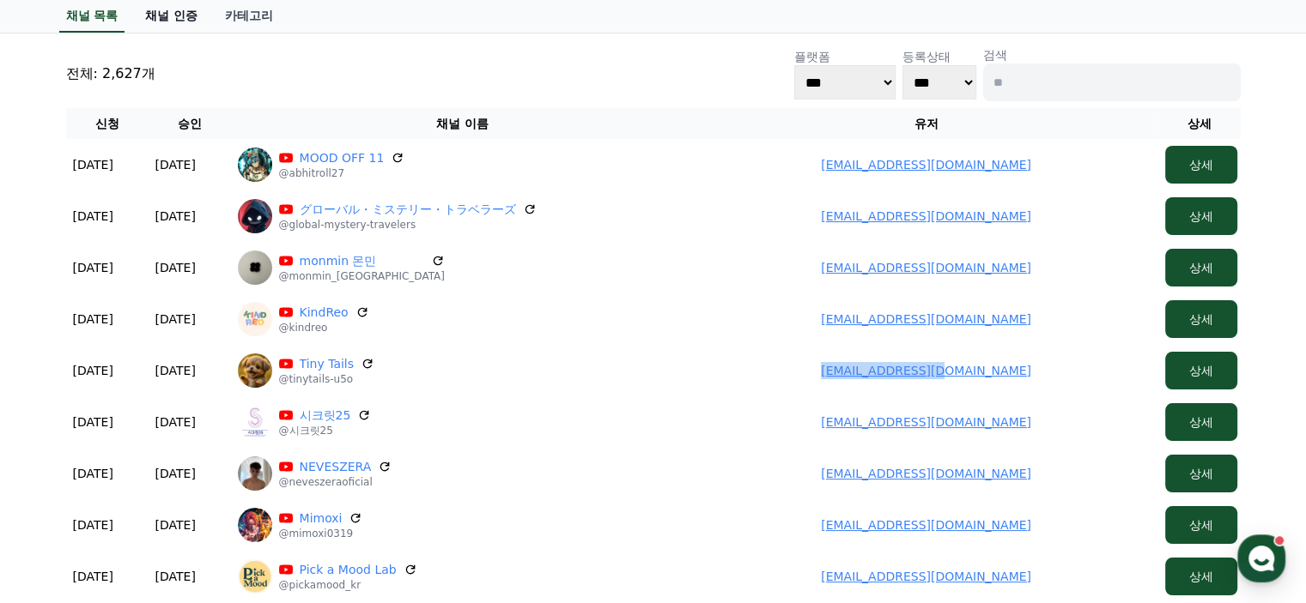
scroll to position [0, 0]
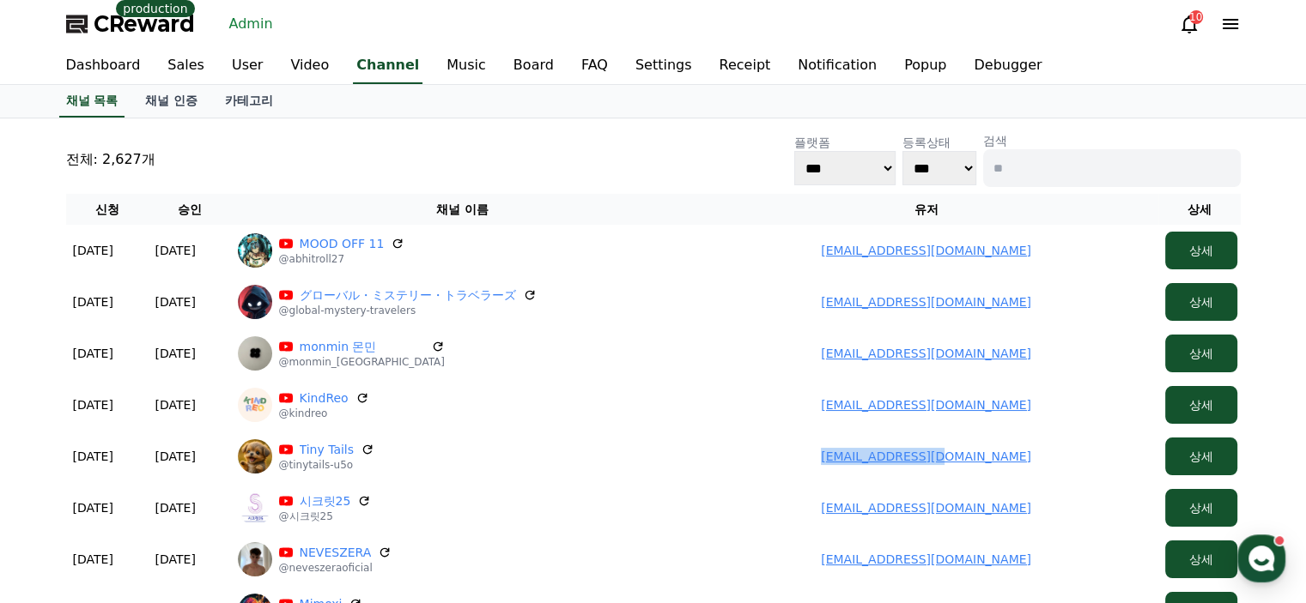
click at [141, 33] on span "CReward" at bounding box center [144, 23] width 101 height 27
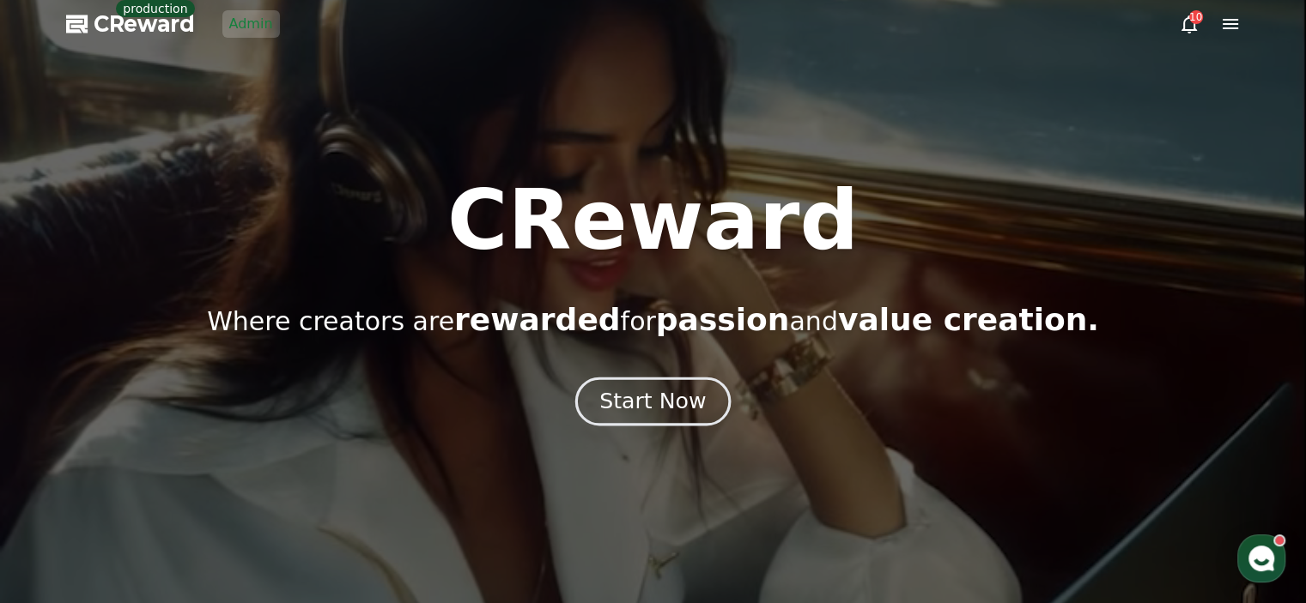
click at [642, 405] on div "Start Now" at bounding box center [652, 401] width 106 height 29
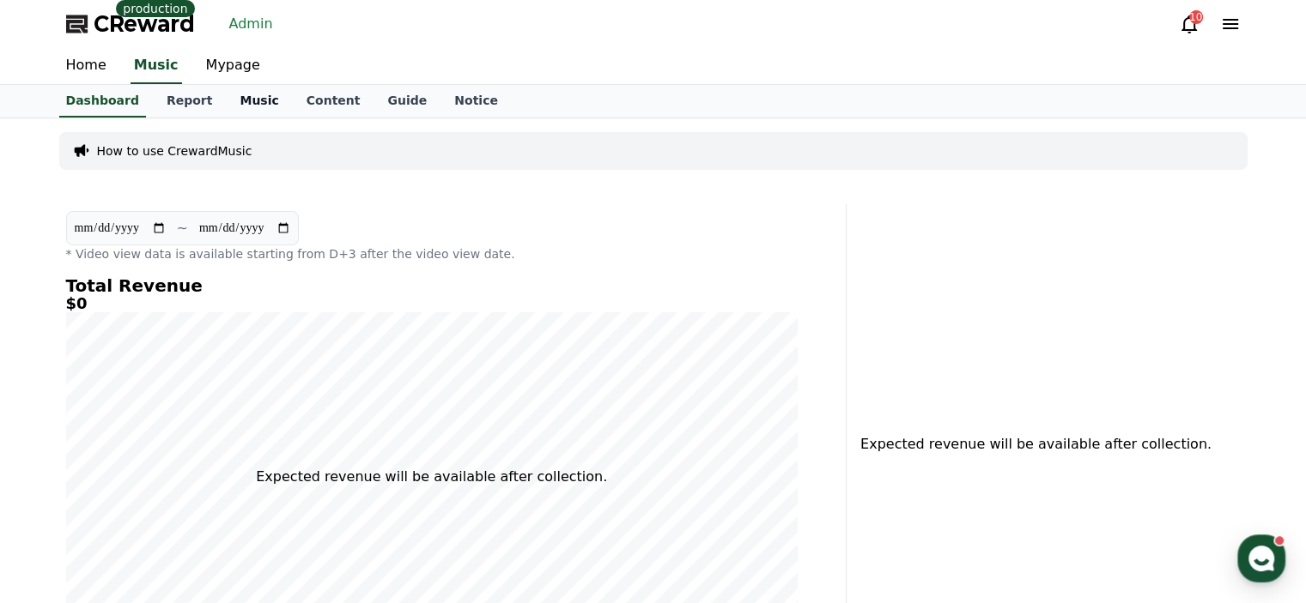
click at [226, 100] on link "Music" at bounding box center [259, 101] width 66 height 33
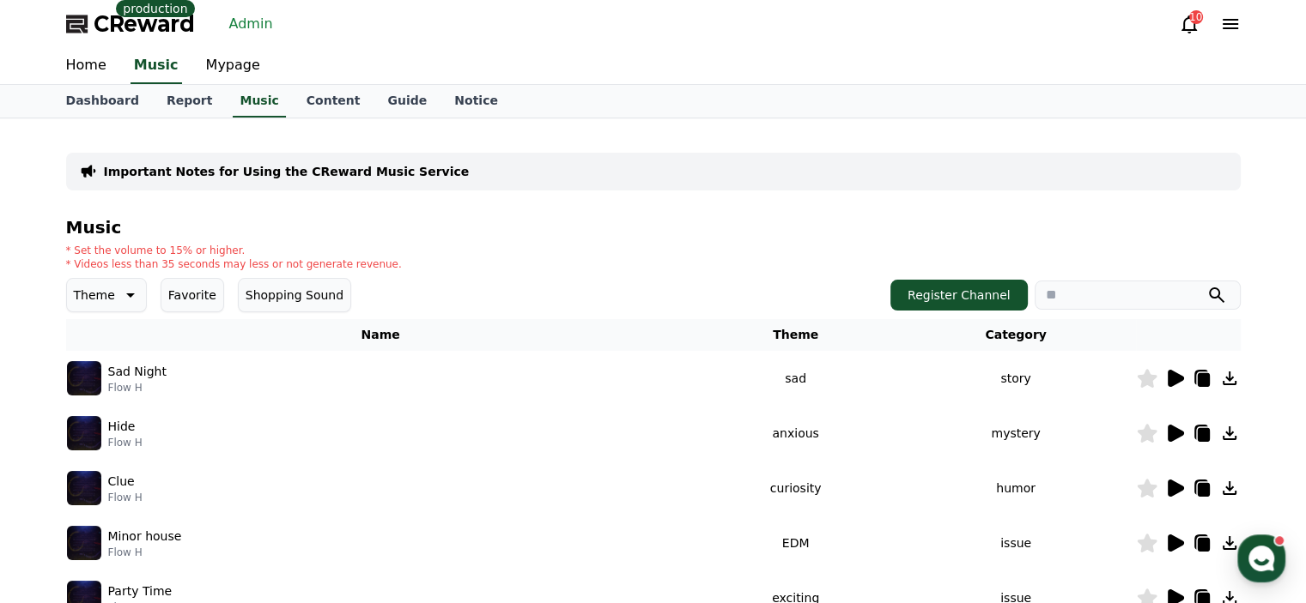
click at [525, 249] on div "* Set the volume to 15% or higher. * Videos less than 35 seconds may less or no…" at bounding box center [653, 257] width 1174 height 27
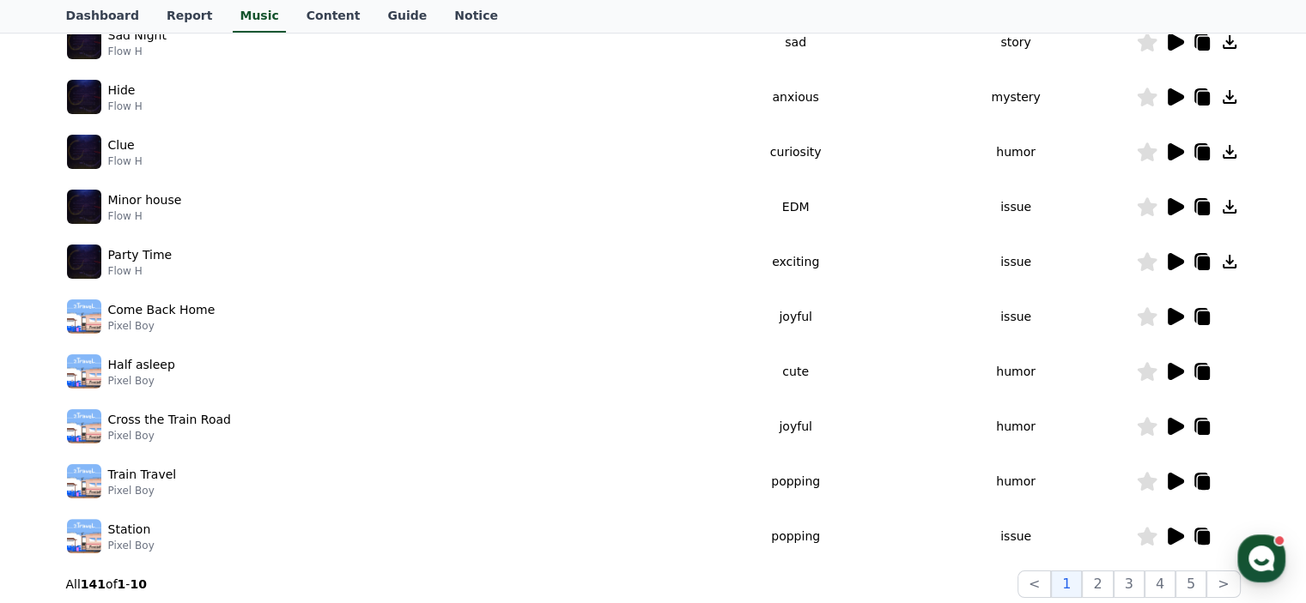
scroll to position [429, 0]
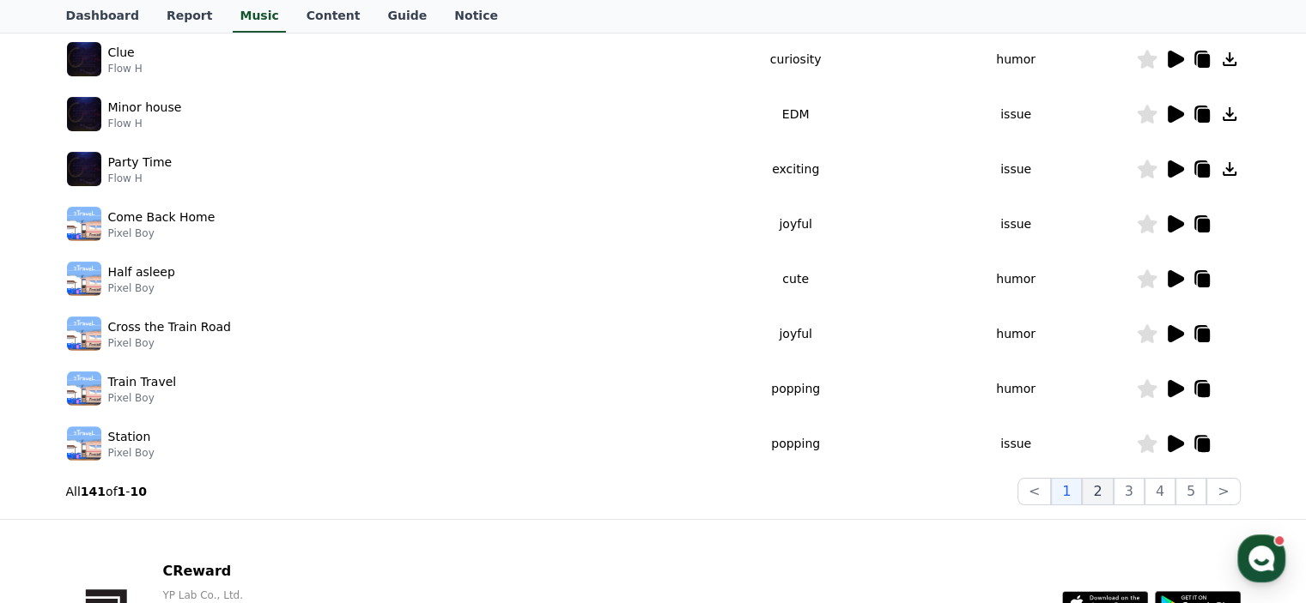
click at [1113, 503] on button "2" at bounding box center [1128, 491] width 31 height 27
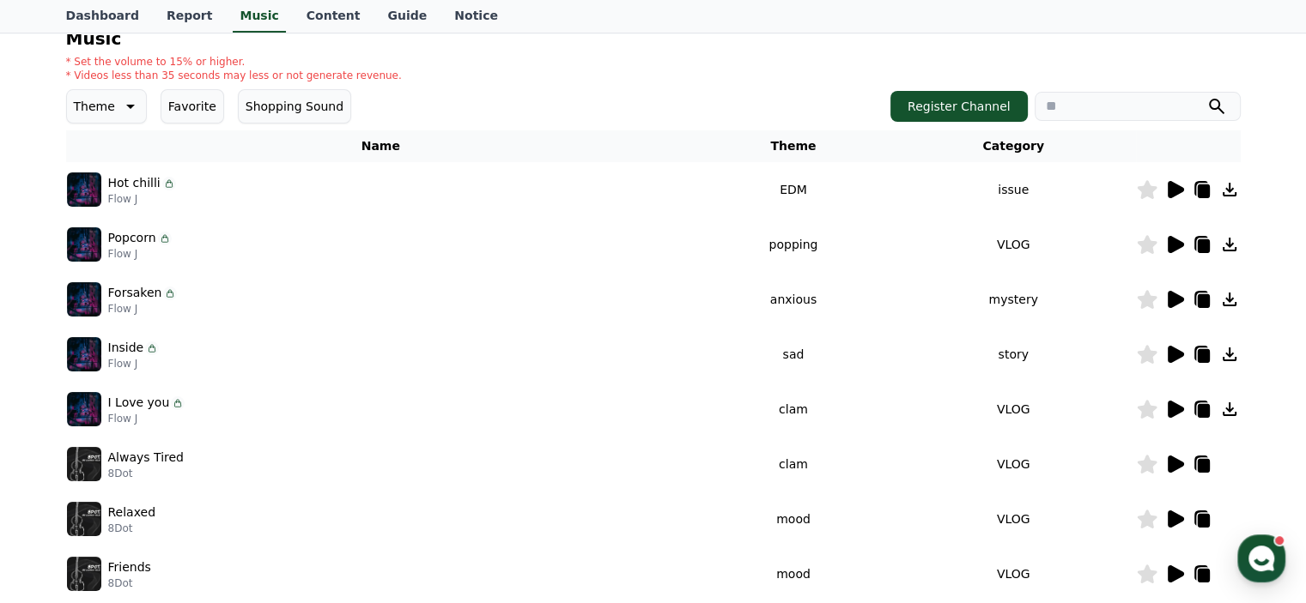
scroll to position [172, 0]
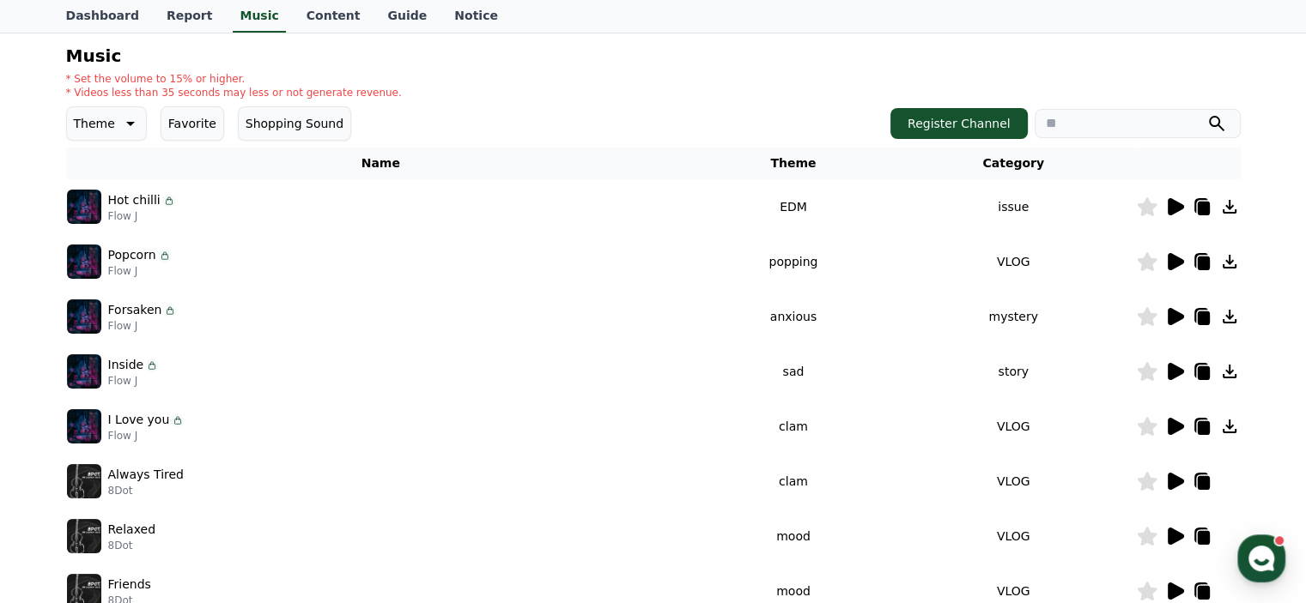
click at [1178, 207] on icon at bounding box center [1175, 206] width 16 height 17
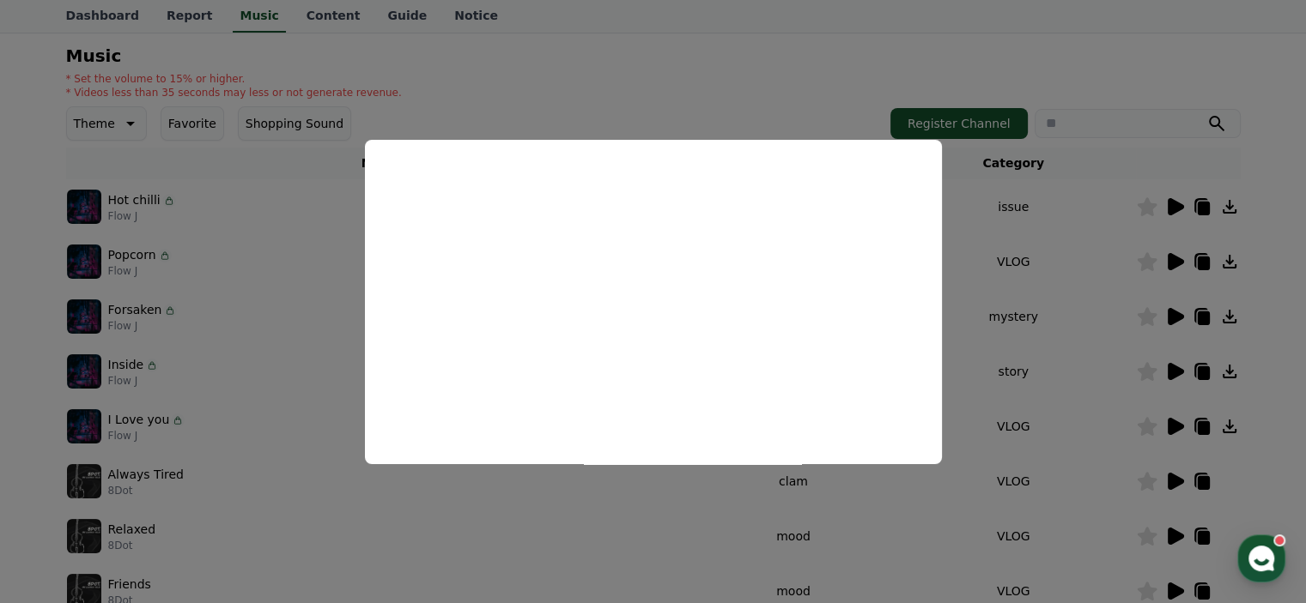
click at [783, 75] on button "close modal" at bounding box center [653, 301] width 1306 height 603
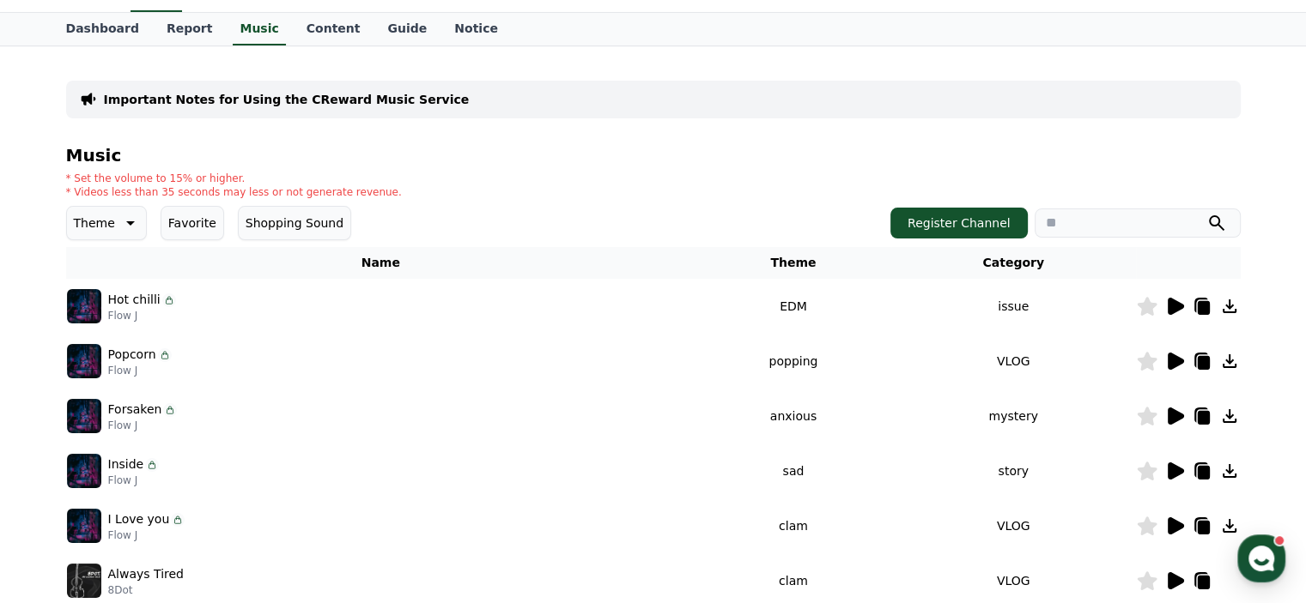
scroll to position [0, 0]
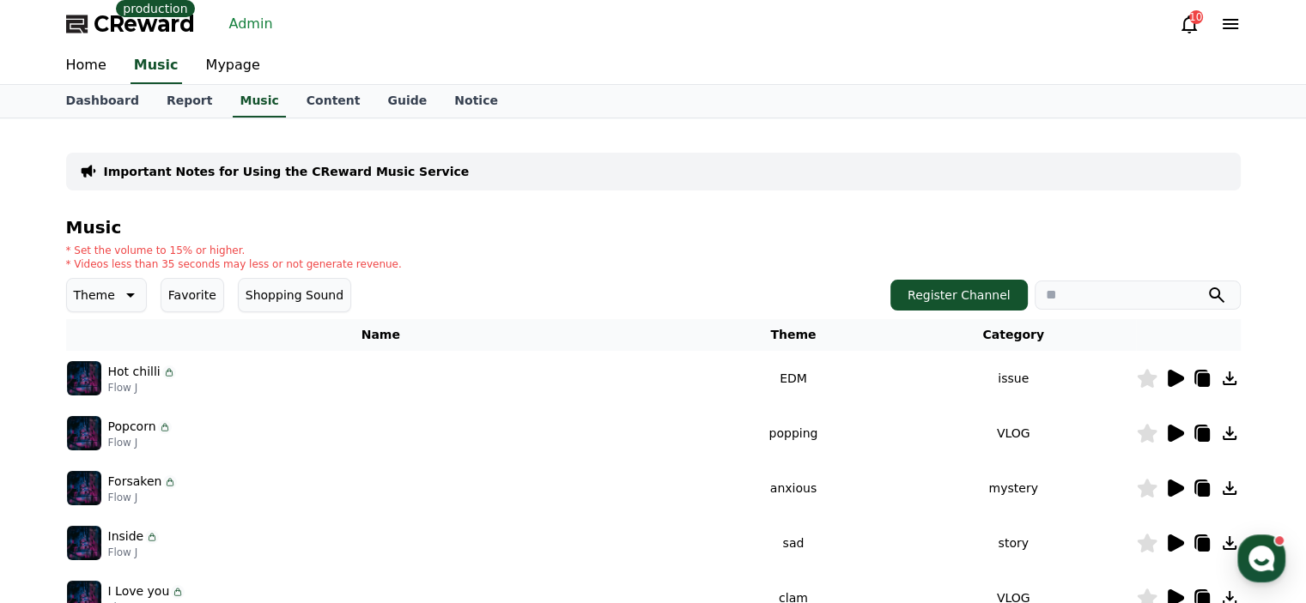
click at [266, 24] on link "Admin" at bounding box center [251, 23] width 58 height 27
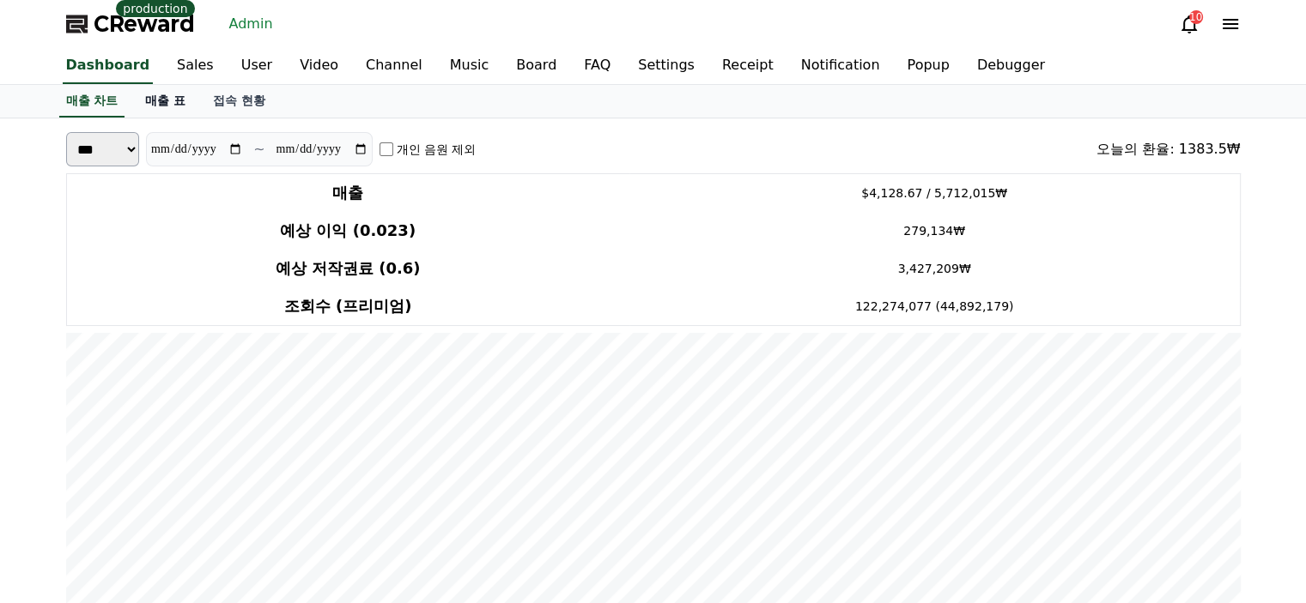
click at [179, 106] on link "매출 표" at bounding box center [165, 101] width 68 height 33
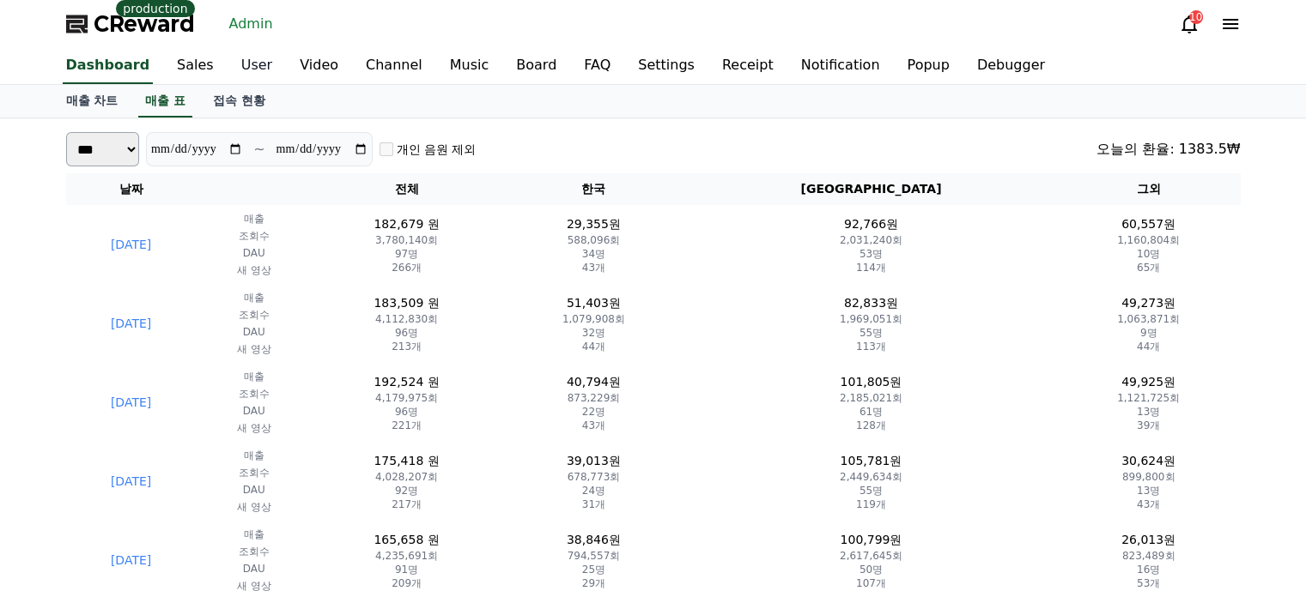
click at [227, 70] on link "User" at bounding box center [256, 66] width 58 height 36
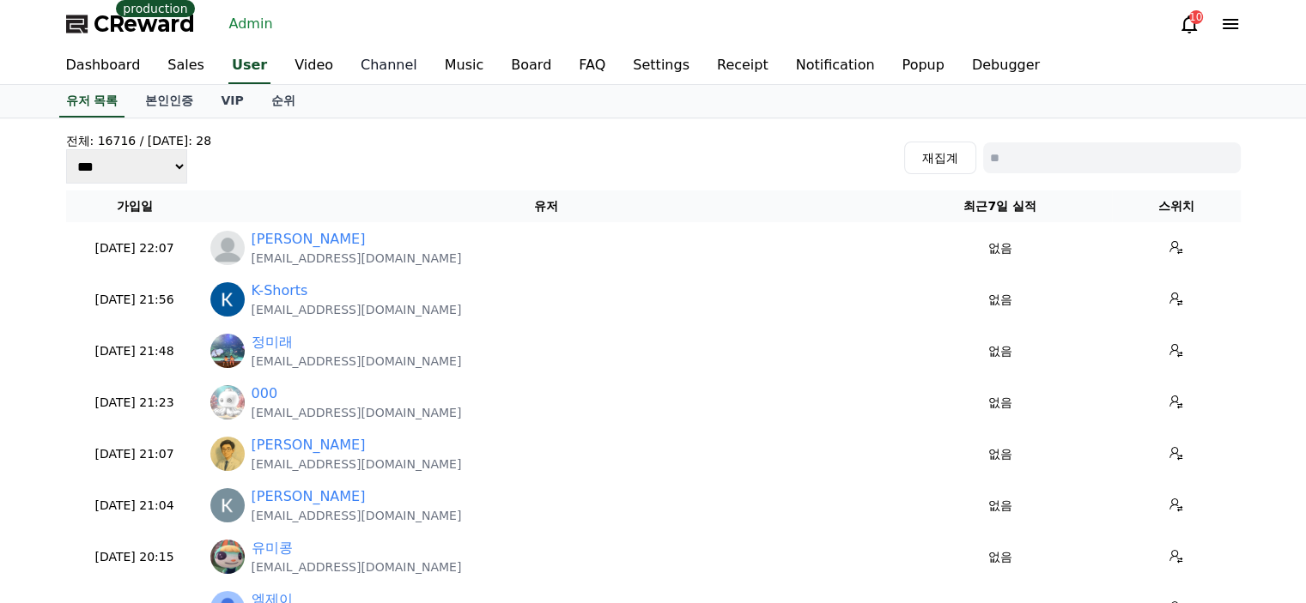
click at [378, 62] on link "Channel" at bounding box center [389, 66] width 84 height 36
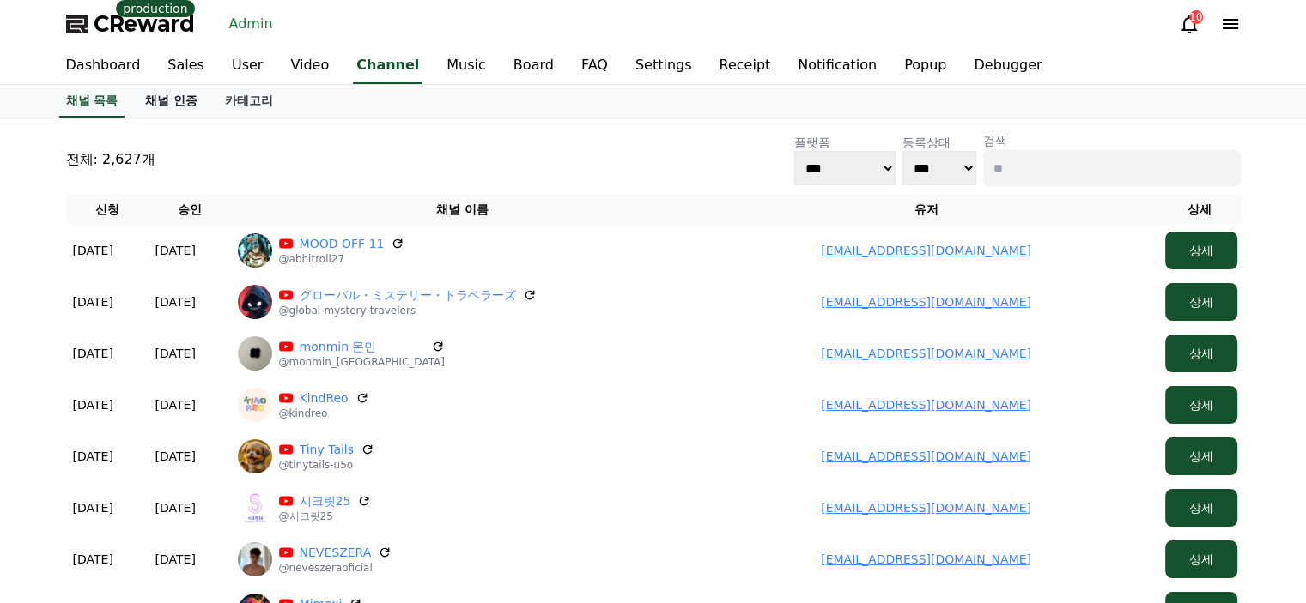
click at [190, 110] on link "채널 인증" at bounding box center [171, 101] width 80 height 33
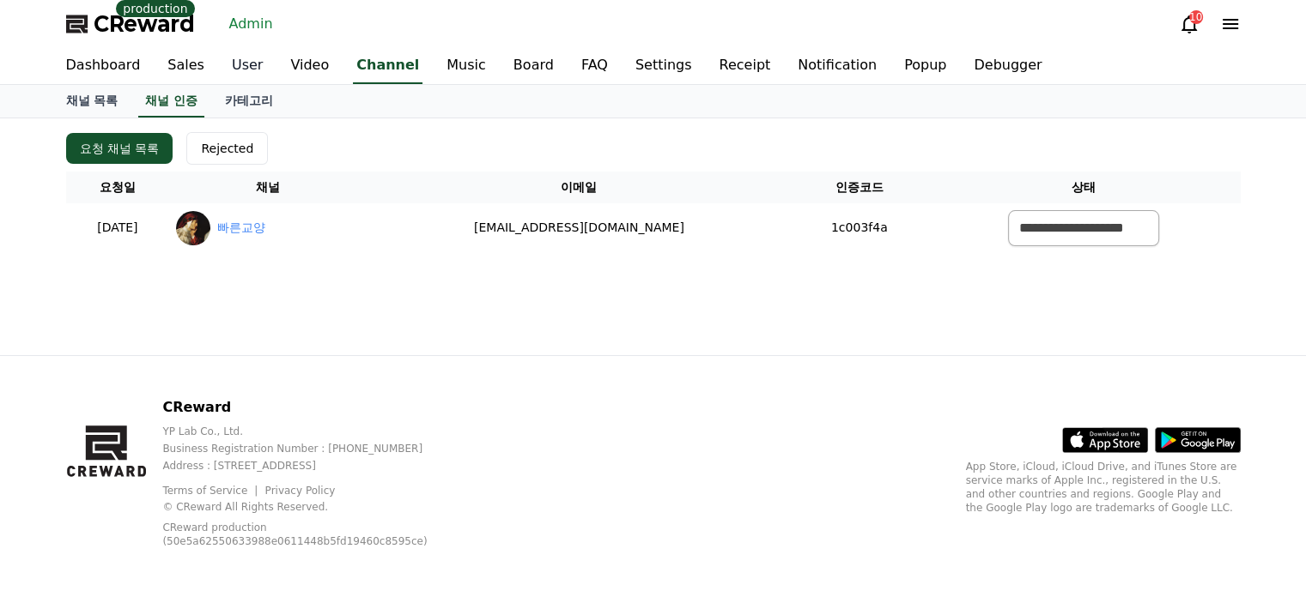
click at [240, 68] on link "User" at bounding box center [247, 66] width 58 height 36
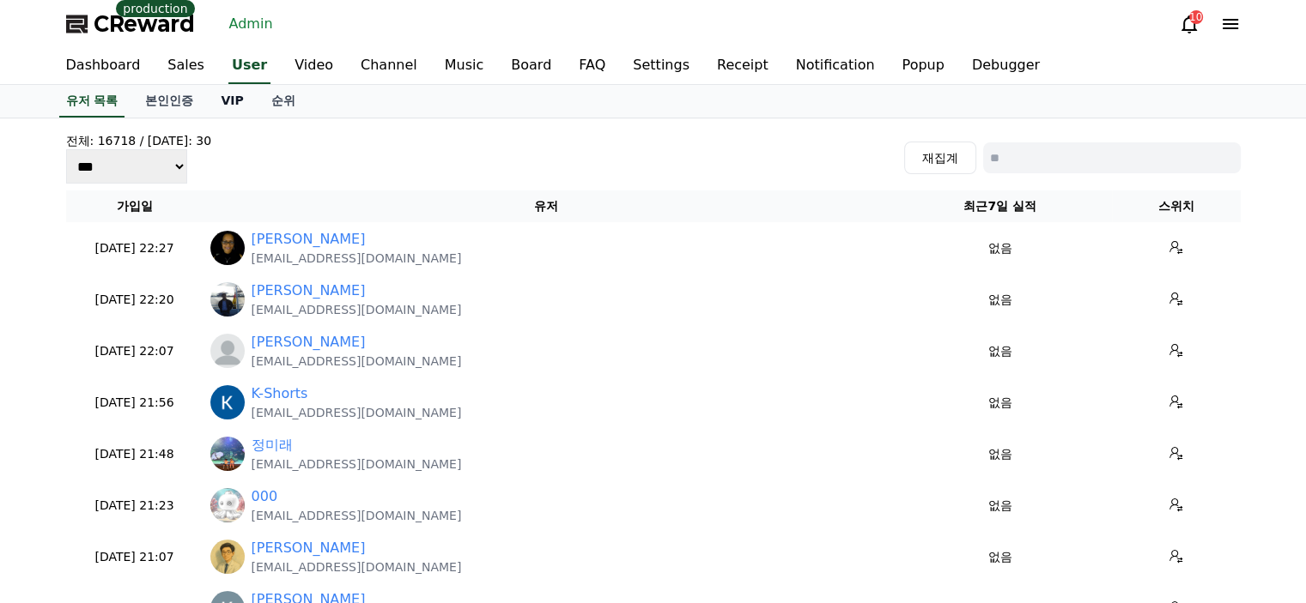
click at [231, 95] on link "VIP" at bounding box center [232, 101] width 50 height 33
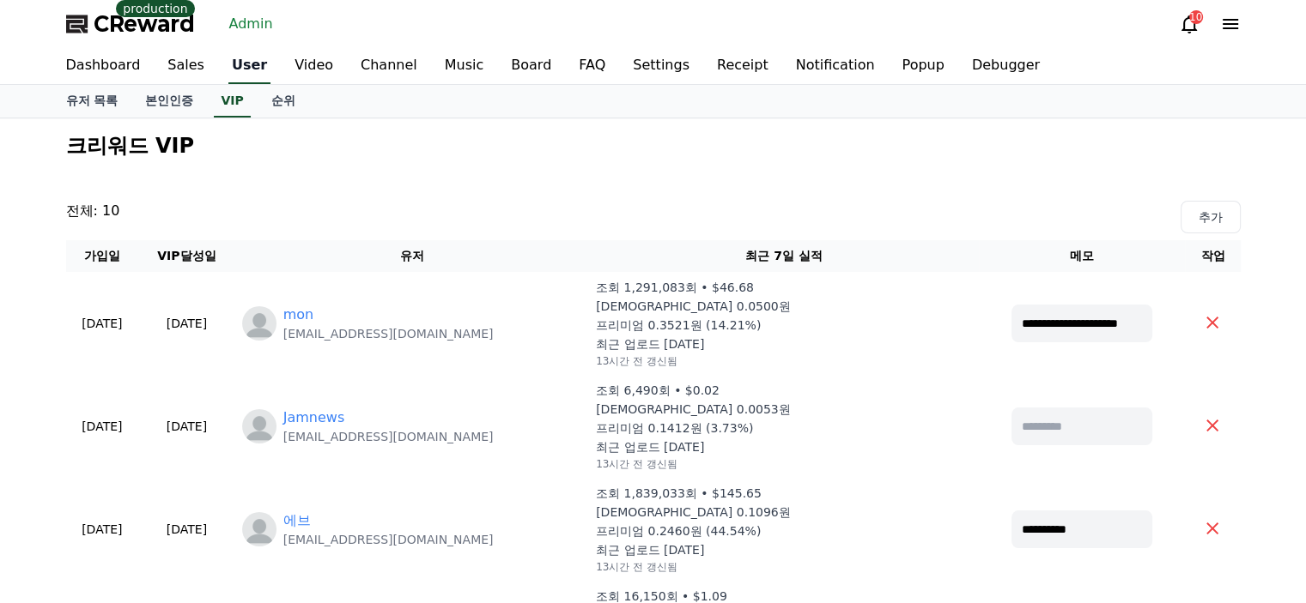
click at [240, 77] on link "User" at bounding box center [249, 66] width 42 height 36
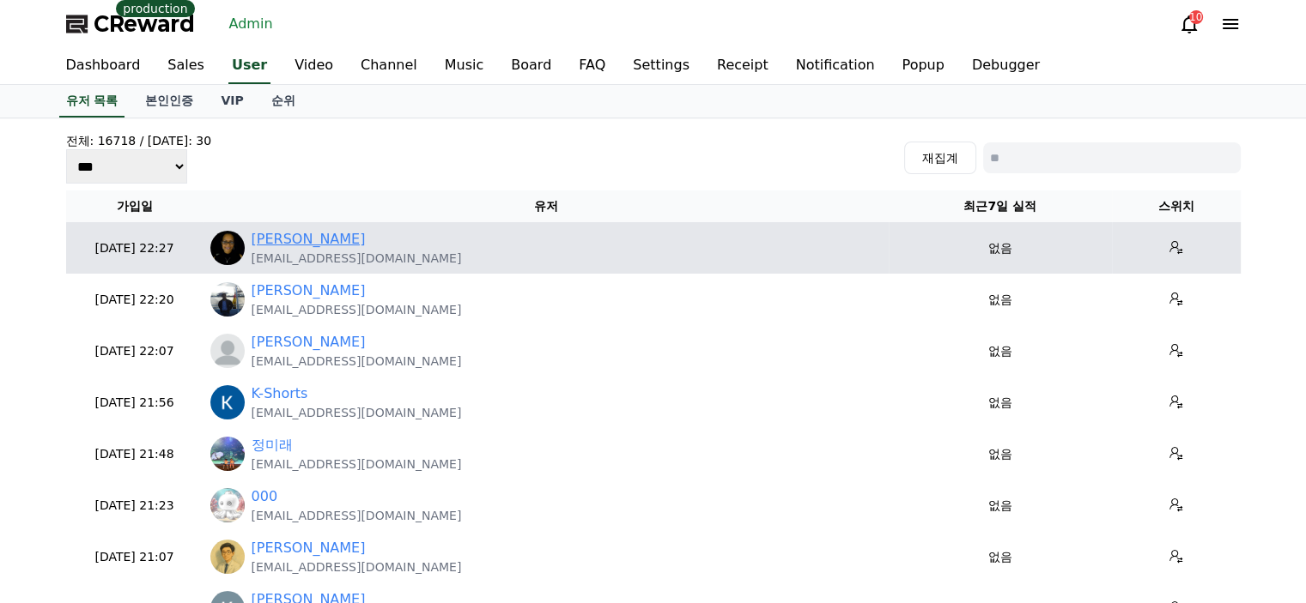
click at [304, 236] on link "[PERSON_NAME]" at bounding box center [309, 239] width 114 height 21
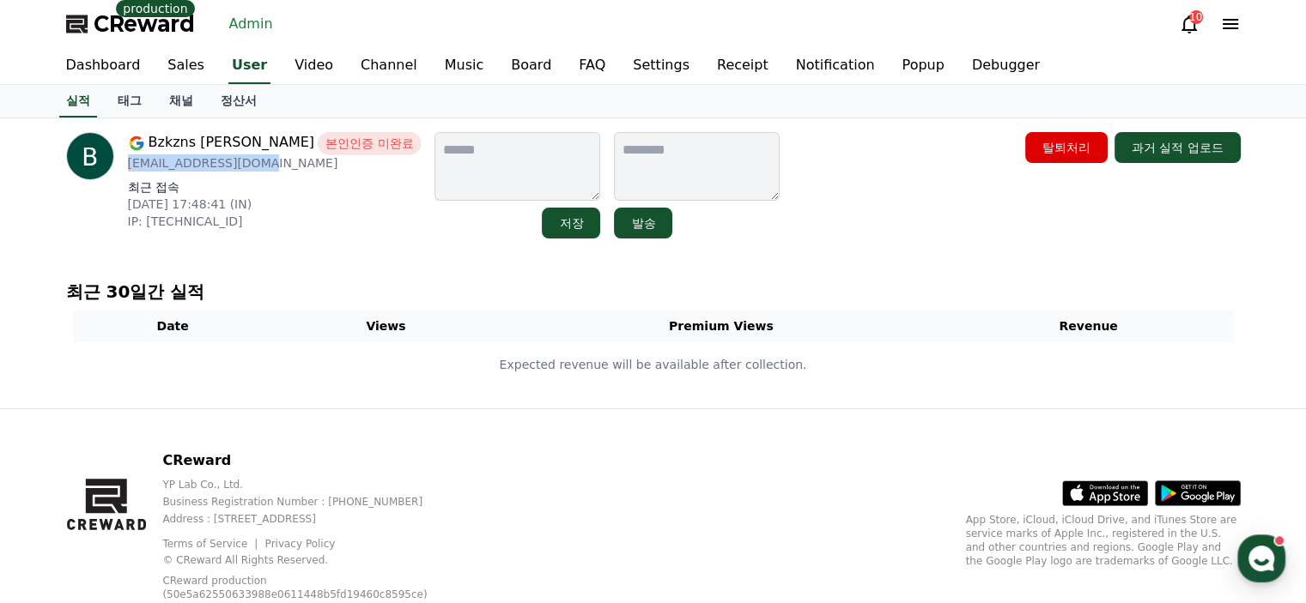
drag, startPoint x: 295, startPoint y: 161, endPoint x: 121, endPoint y: 169, distance: 174.4
click at [121, 169] on div "Bzkzns Umar 본인인증 미완료 [EMAIL_ADDRESS][DOMAIN_NAME] 최근 접속 [DATE] 17:48:41 (IN) IP…" at bounding box center [243, 185] width 355 height 106
copy p "[EMAIL_ADDRESS][DOMAIN_NAME]"
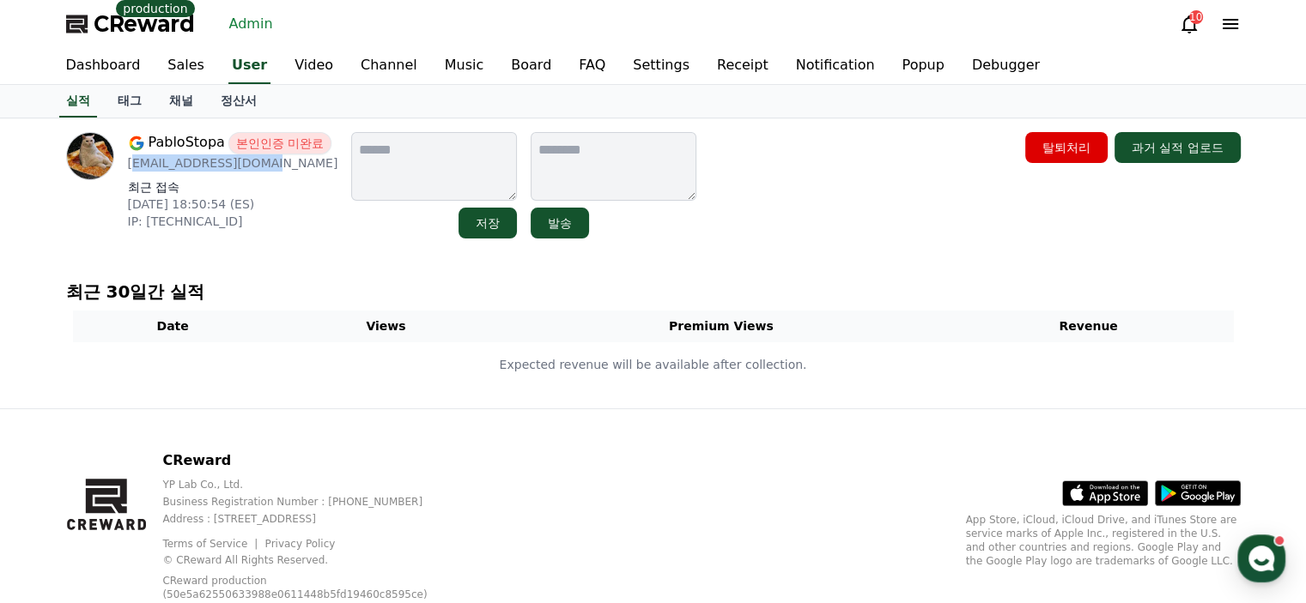
drag, startPoint x: 273, startPoint y: 167, endPoint x: 130, endPoint y: 164, distance: 143.4
click at [130, 164] on p "[EMAIL_ADDRESS][DOMAIN_NAME]" at bounding box center [233, 163] width 210 height 17
drag, startPoint x: 268, startPoint y: 187, endPoint x: 265, endPoint y: 176, distance: 11.5
click at [267, 187] on p "최근 접속" at bounding box center [233, 187] width 210 height 17
drag, startPoint x: 265, startPoint y: 164, endPoint x: 123, endPoint y: 167, distance: 142.5
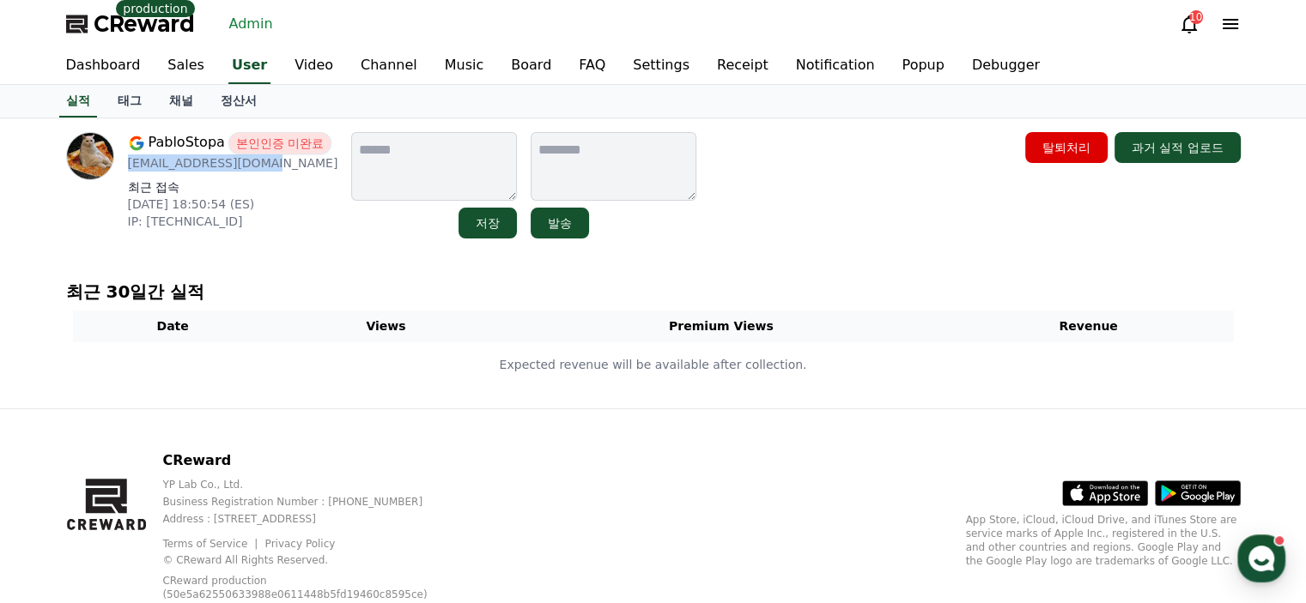
click at [123, 167] on div "PabloStopa 본인인증 미완료 rincondepol@gmail.com 최근 접속 2025-08-28 18:50:54 (ES) IP: 93…" at bounding box center [202, 185] width 272 height 106
copy p "[EMAIL_ADDRESS][DOMAIN_NAME]"
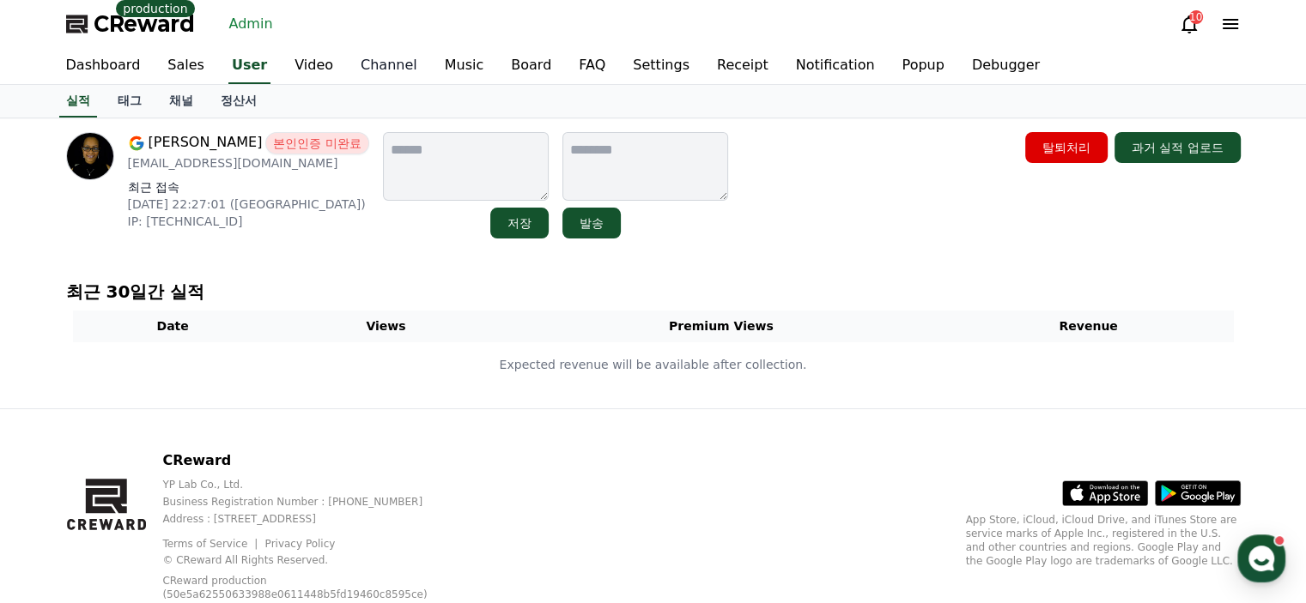
click at [350, 69] on link "Channel" at bounding box center [389, 66] width 84 height 36
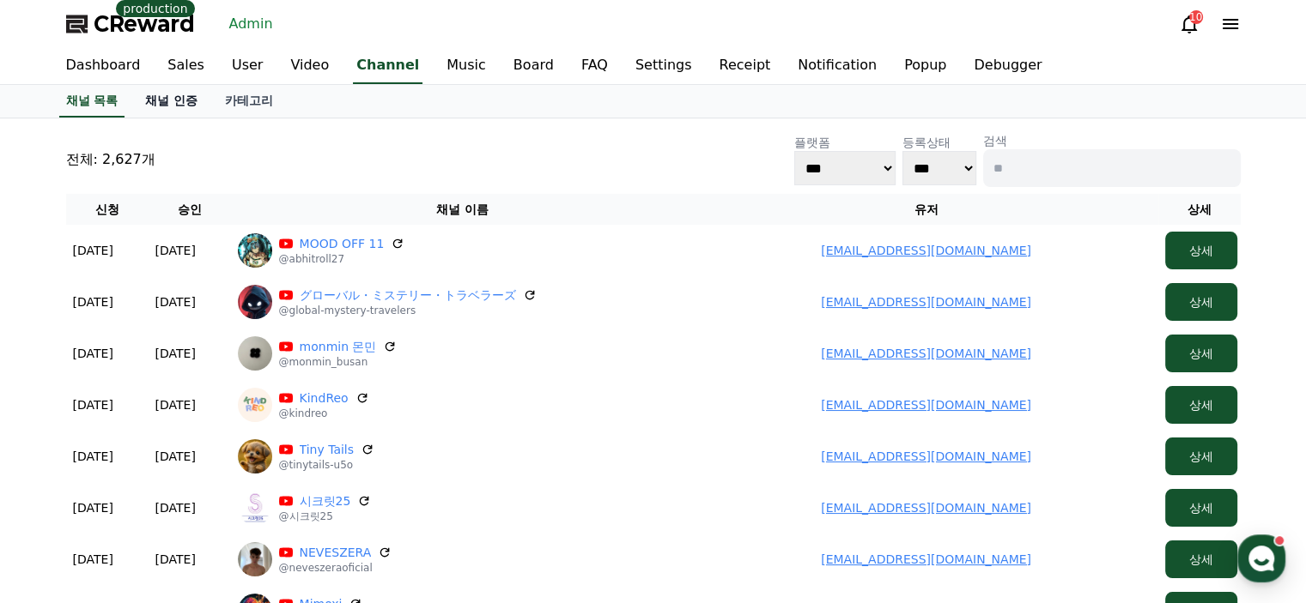
click at [181, 109] on link "채널 인증" at bounding box center [171, 101] width 80 height 33
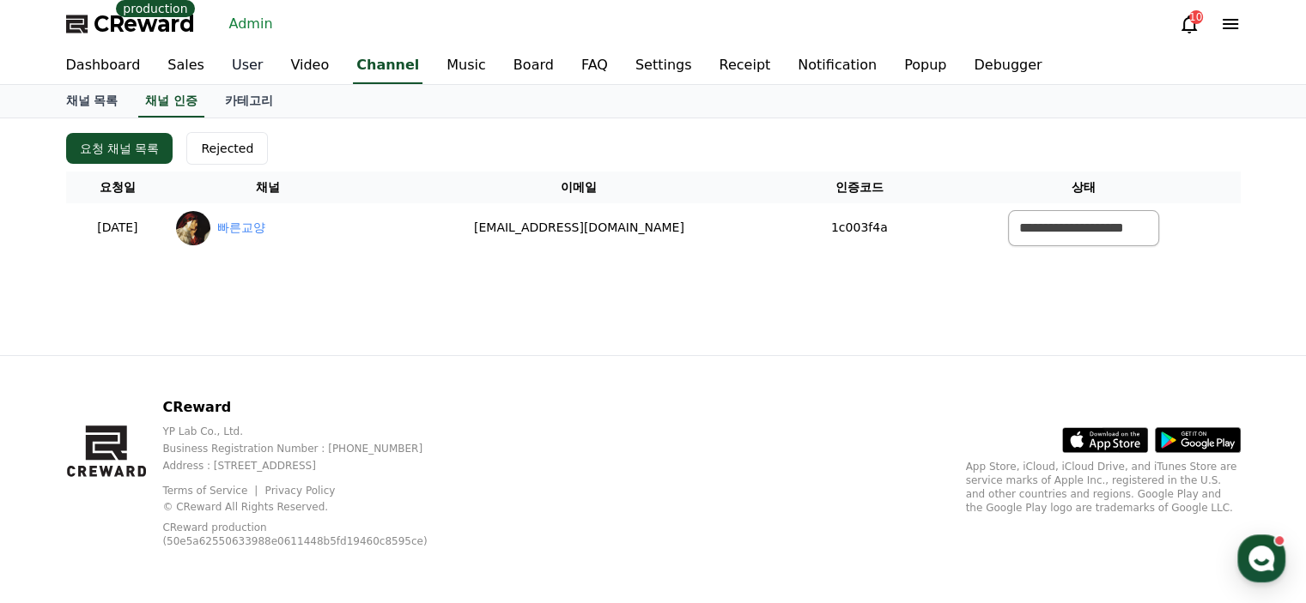
click at [225, 71] on link "User" at bounding box center [247, 66] width 58 height 36
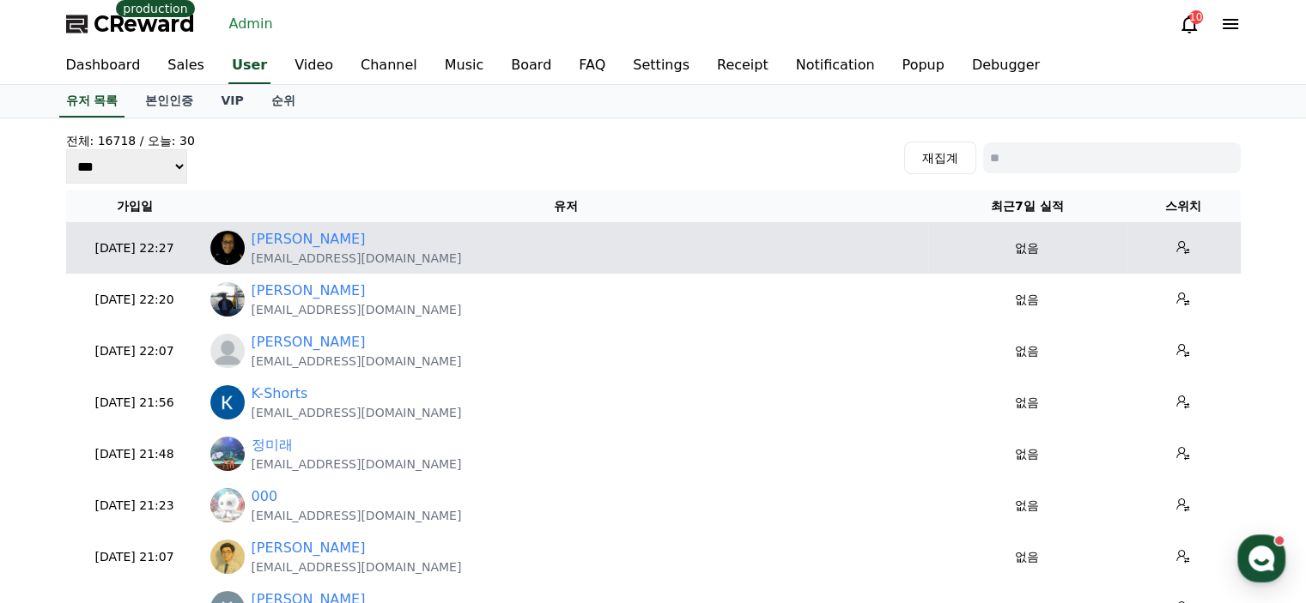
click at [368, 264] on p "[EMAIL_ADDRESS][DOMAIN_NAME]" at bounding box center [357, 258] width 210 height 17
copy tr "[EMAIL_ADDRESS][DOMAIN_NAME]"
